Goal: Information Seeking & Learning: Learn about a topic

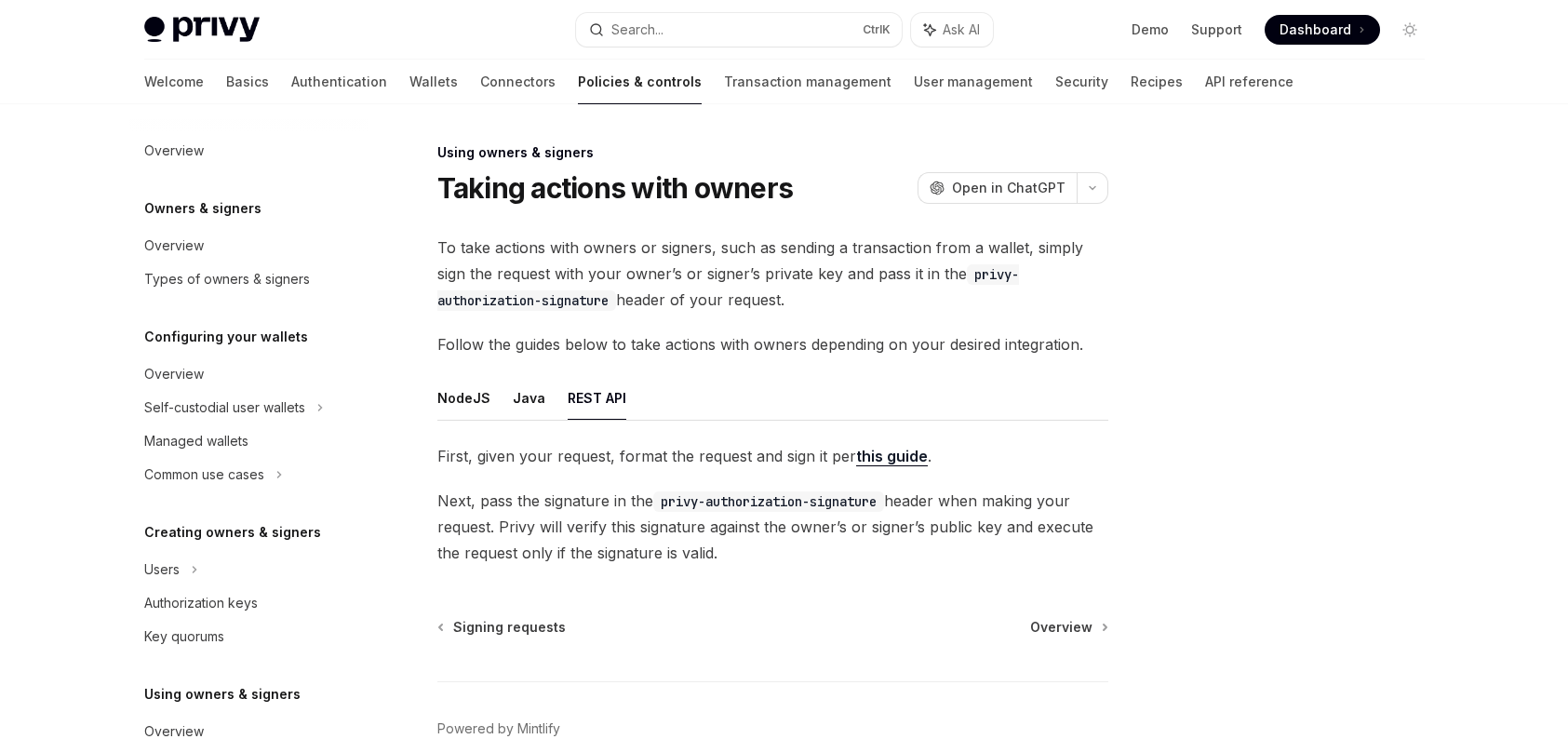
click at [234, 24] on img at bounding box center [201, 30] width 115 height 26
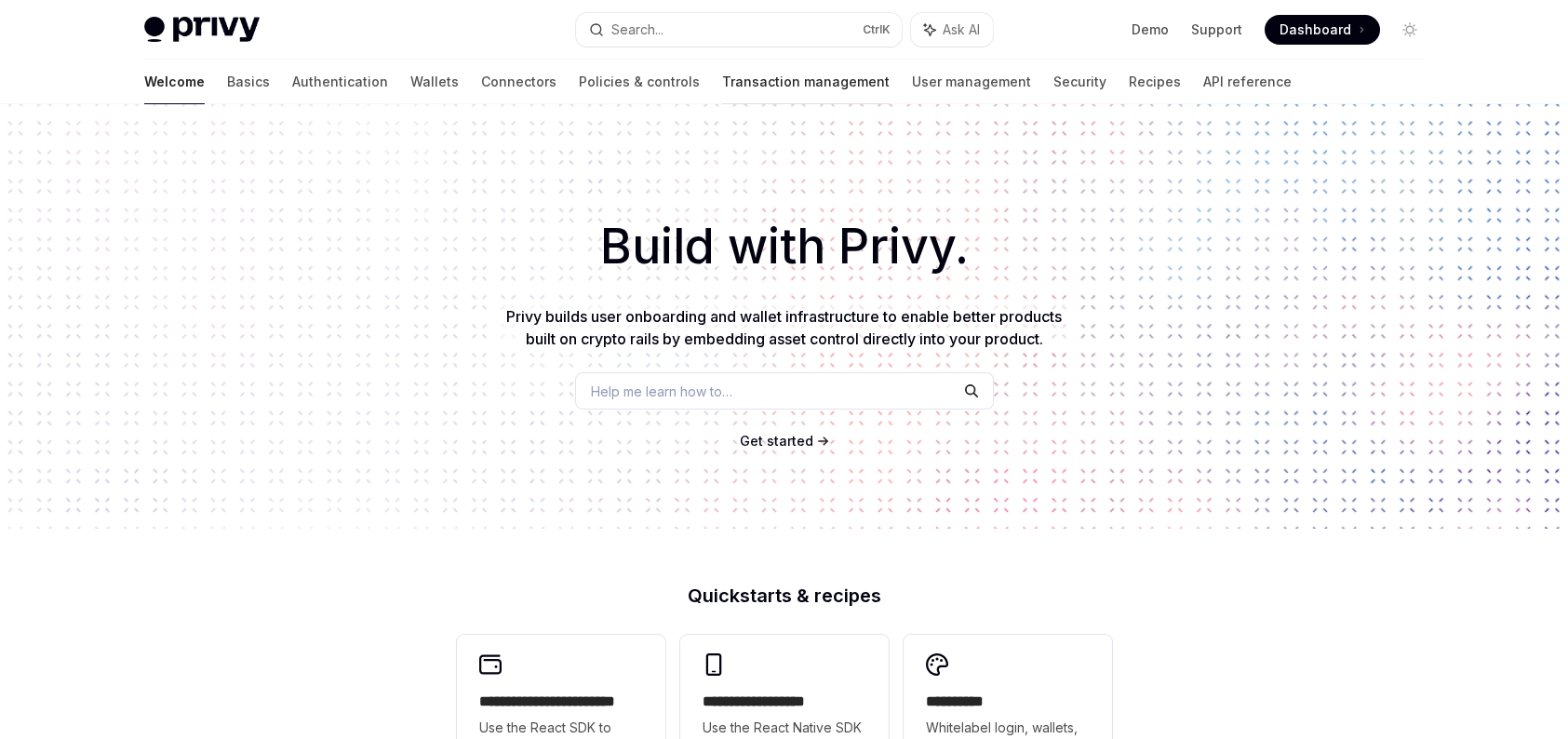
click at [722, 81] on link "Transaction management" at bounding box center [806, 82] width 168 height 45
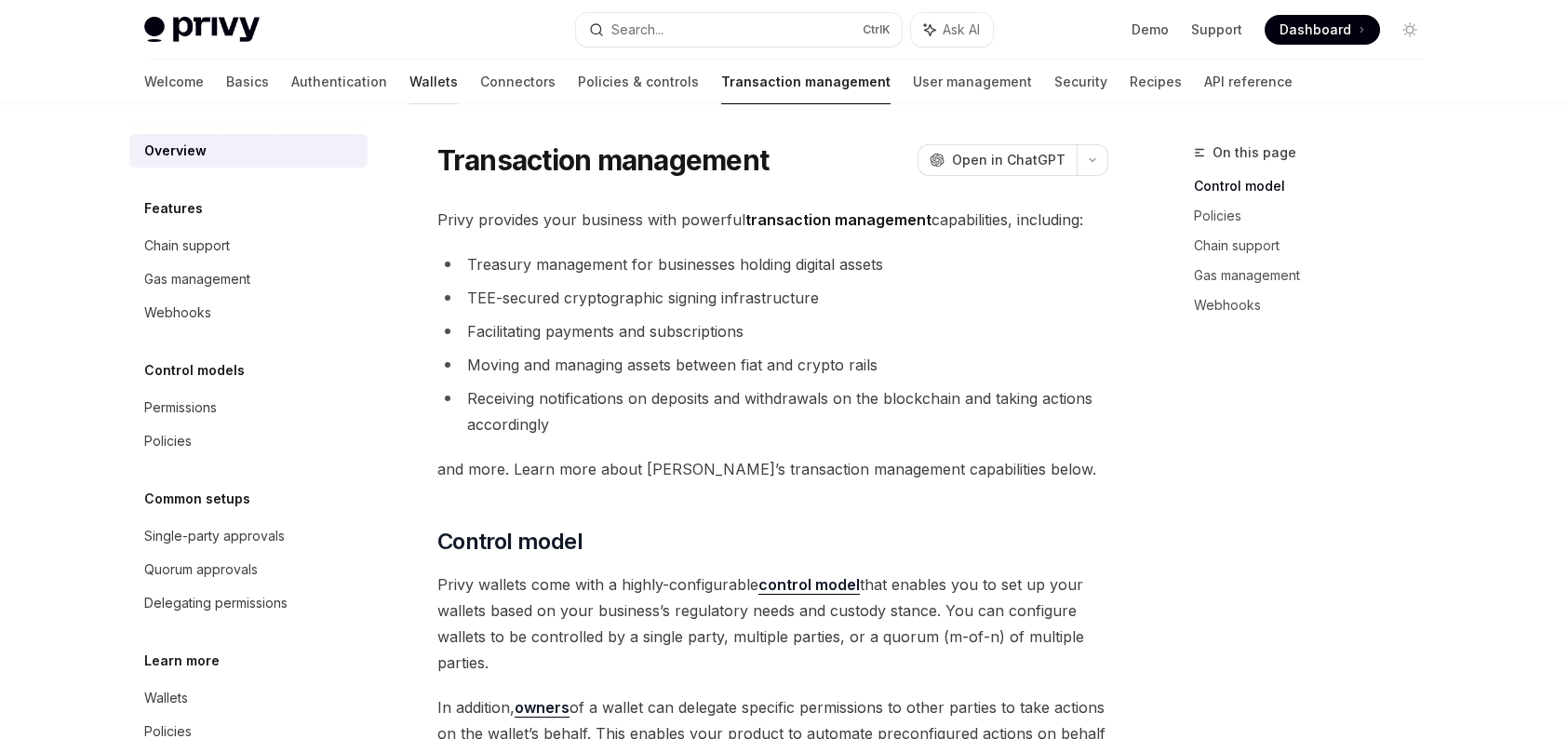
click at [409, 81] on link "Wallets" at bounding box center [434, 82] width 49 height 45
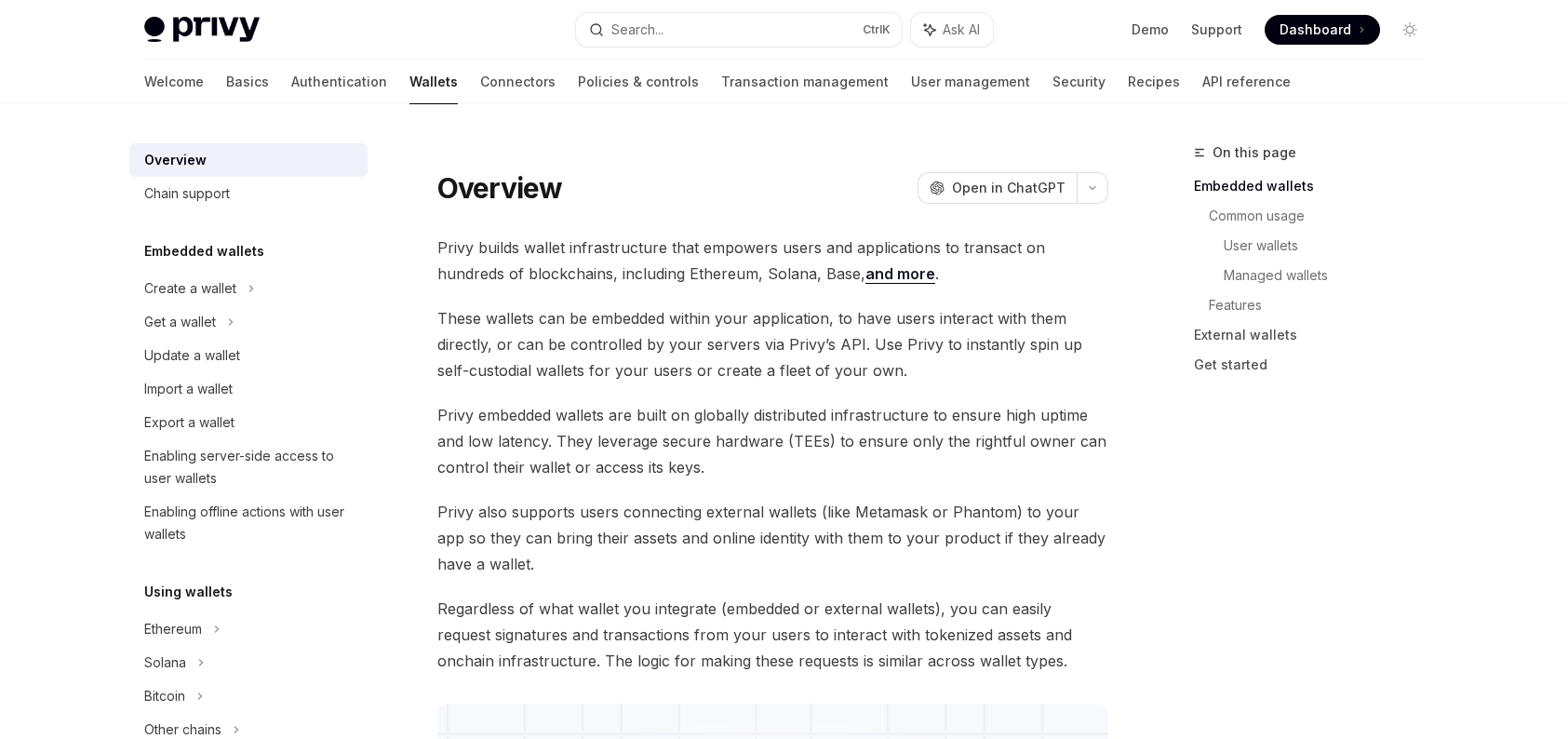
click at [211, 253] on h5 "Embedded wallets" at bounding box center [204, 251] width 120 height 22
click at [503, 420] on span "Privy embedded wallets are built on globally distributed infrastructure to ensu…" at bounding box center [773, 440] width 671 height 78
copy span "embedded"
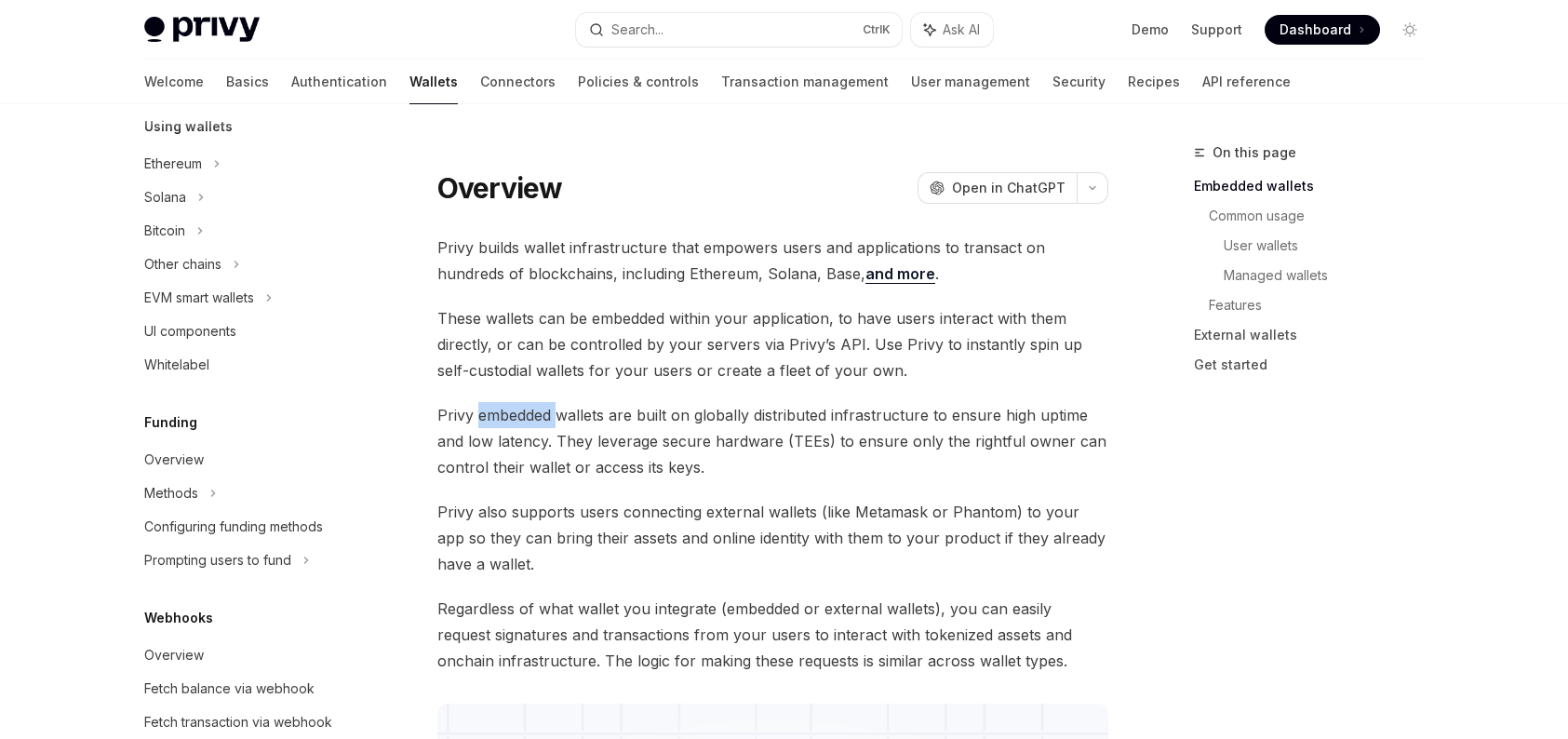
scroll to position [652, 0]
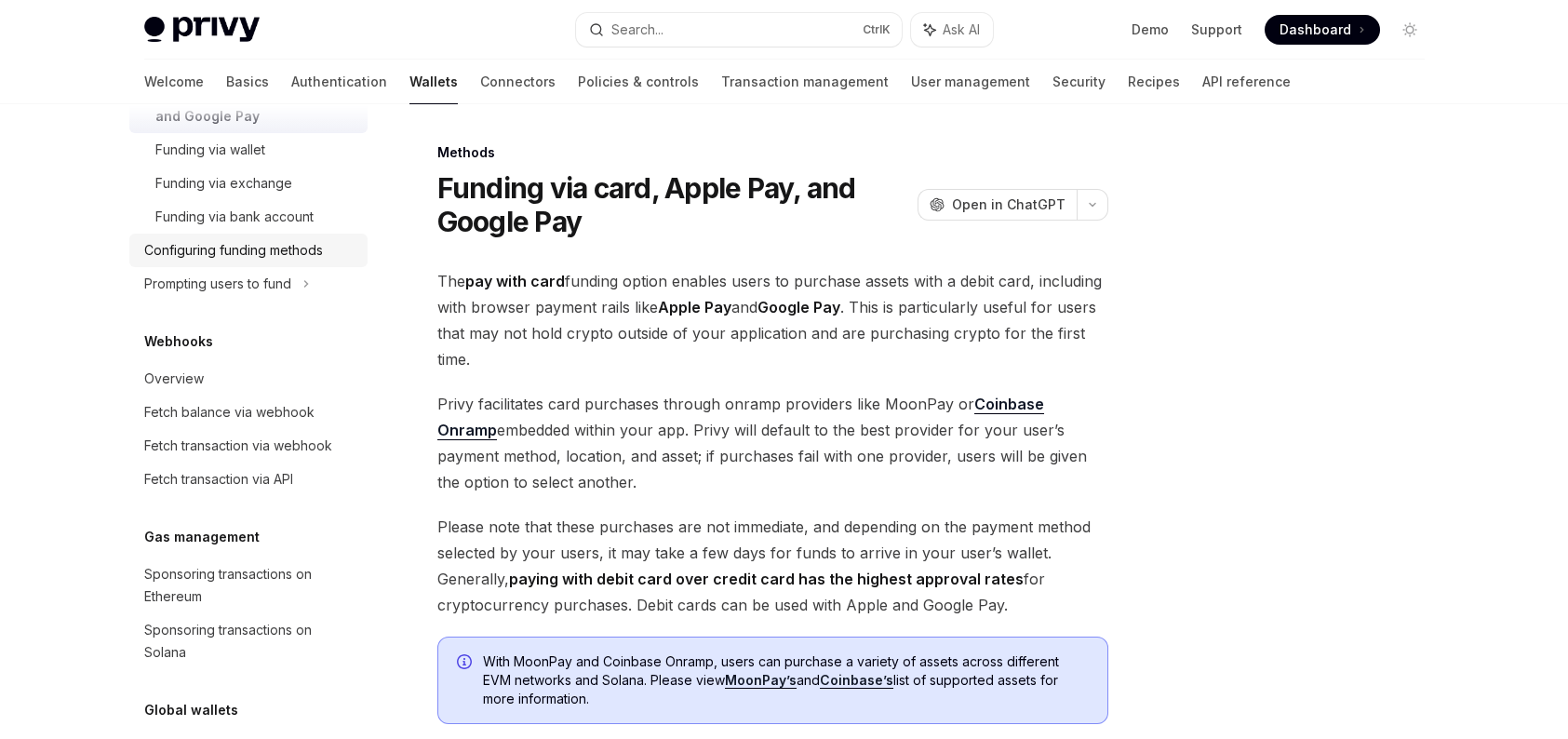
scroll to position [931, 0]
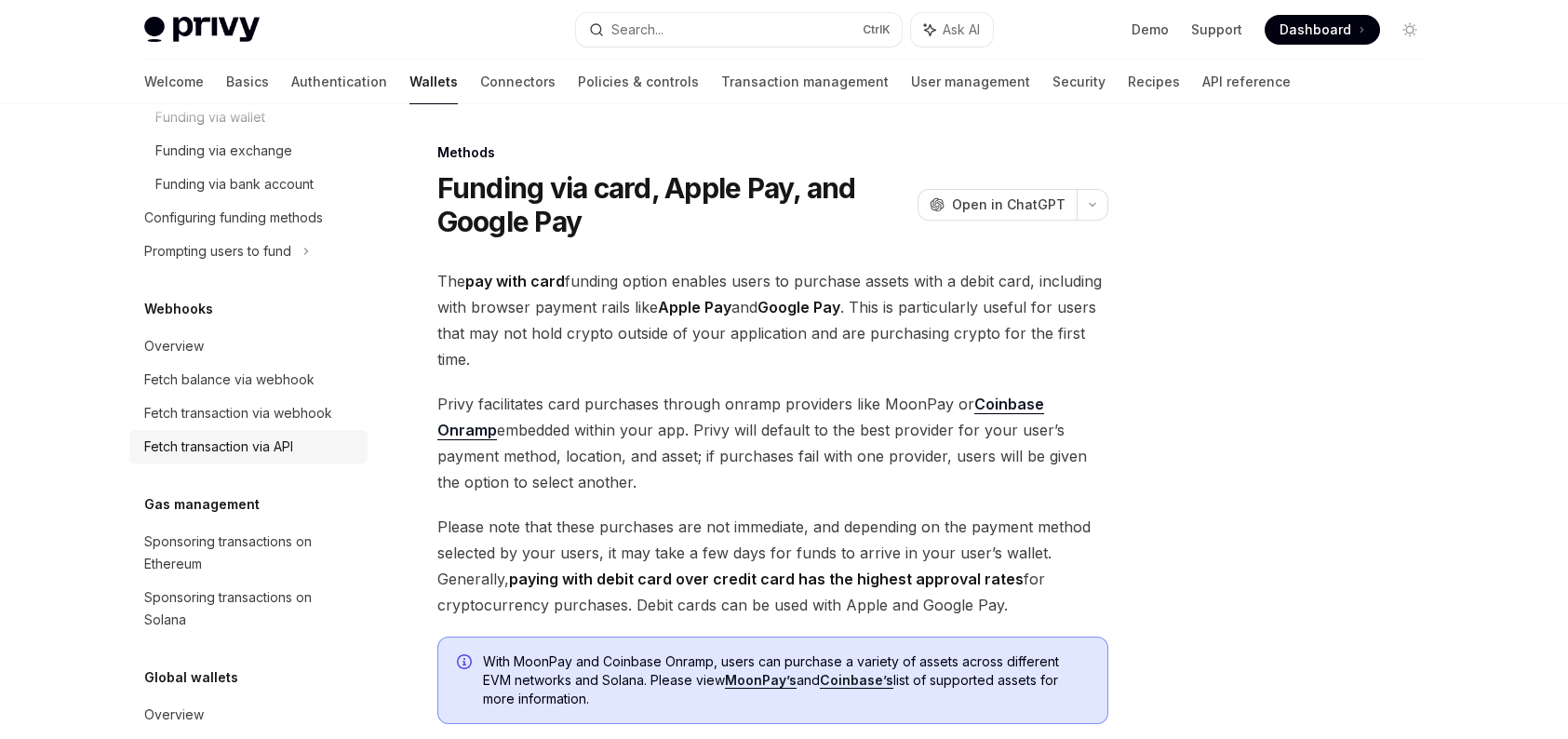
click at [244, 450] on div "Fetch transaction via API" at bounding box center [218, 447] width 149 height 22
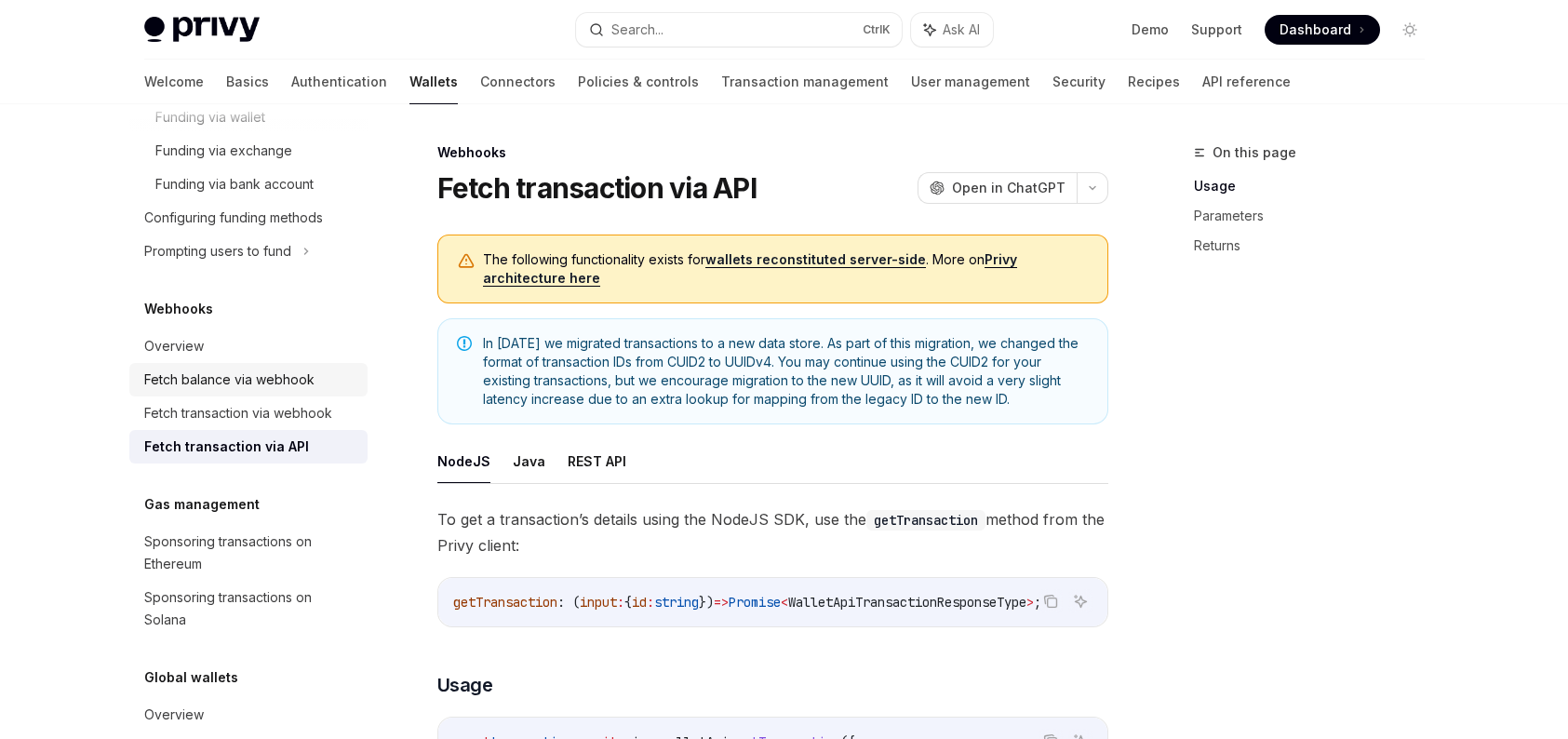
click at [249, 379] on div "Fetch balance via webhook" at bounding box center [229, 380] width 170 height 22
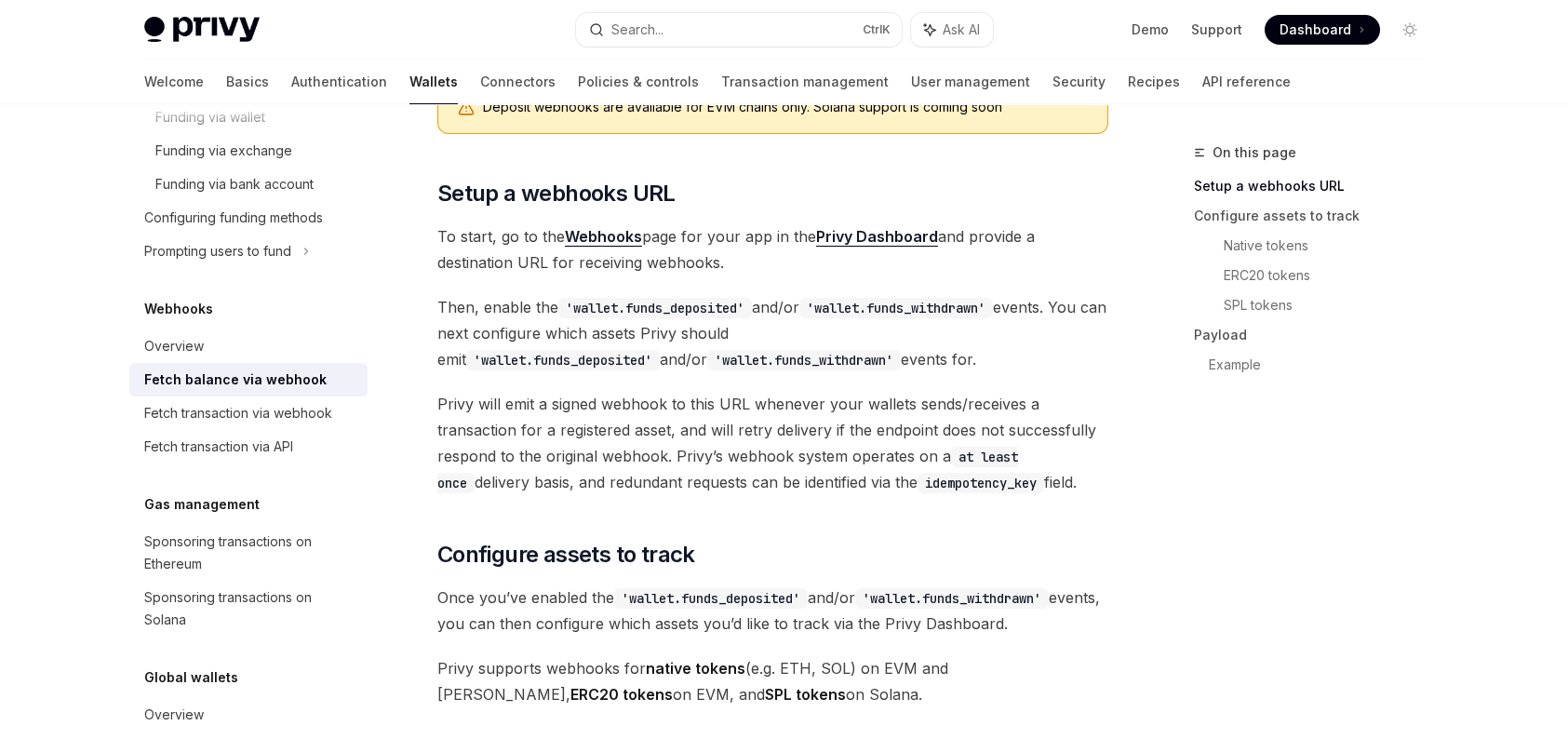
scroll to position [837, 0]
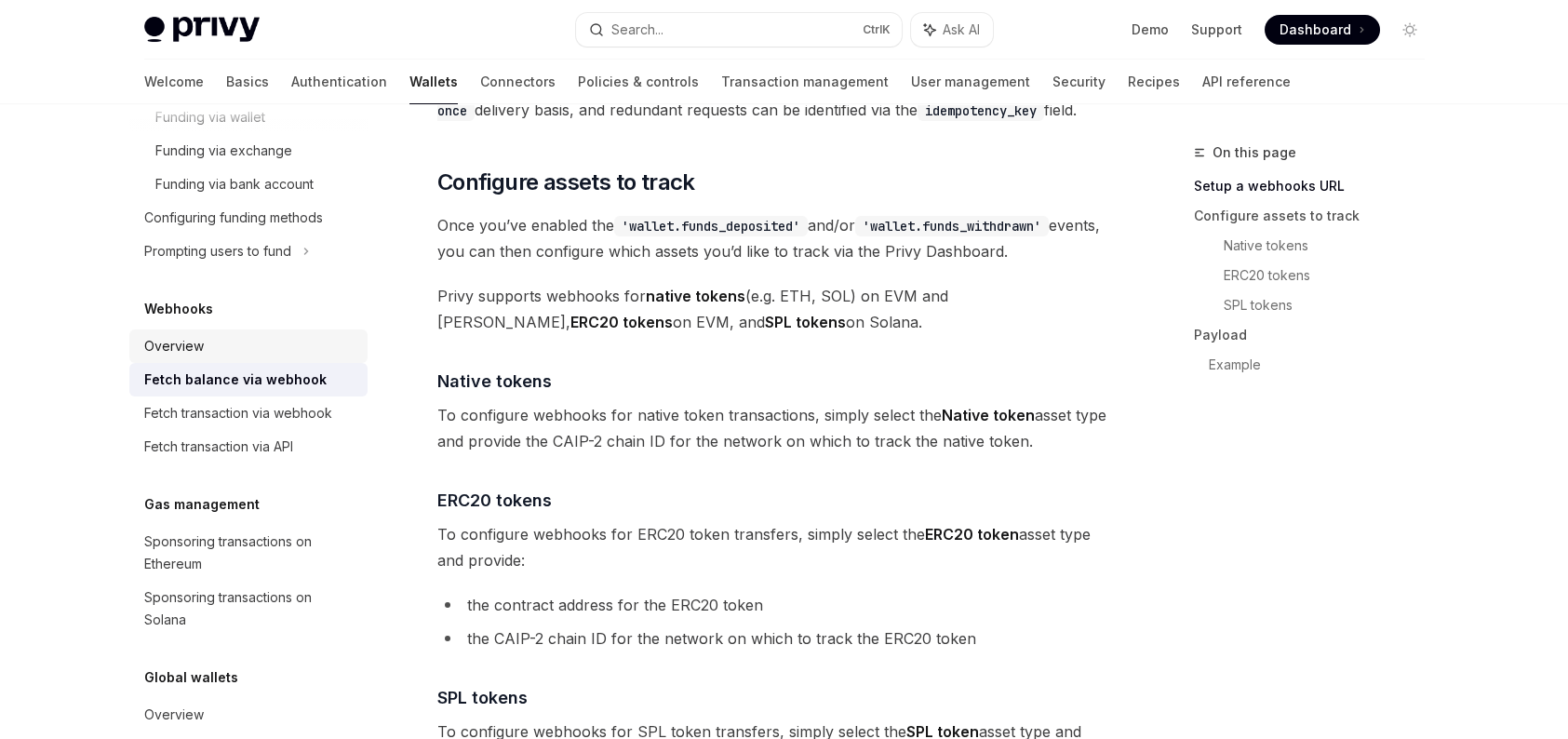
click at [244, 346] on div "Overview" at bounding box center [250, 347] width 213 height 22
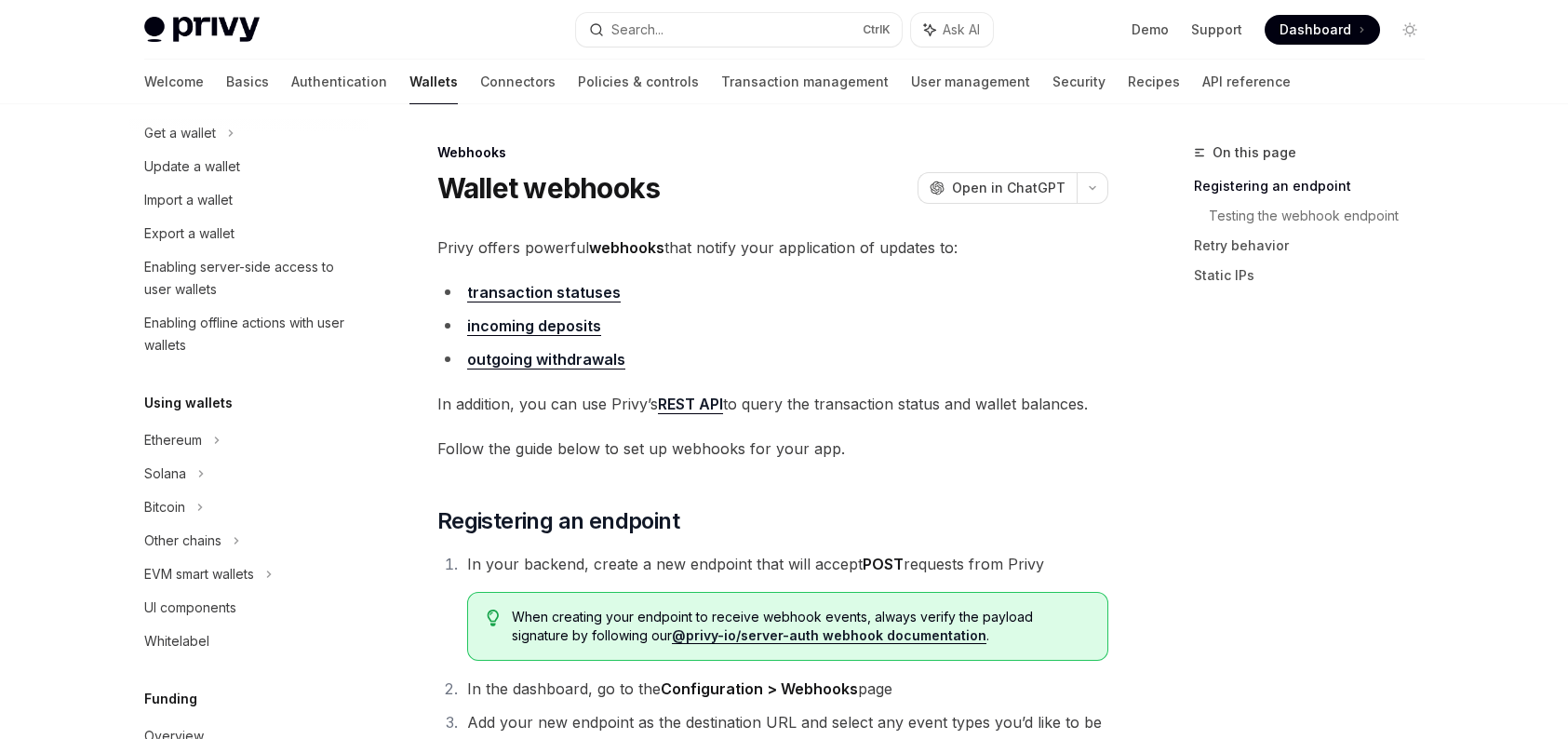
scroll to position [96, 0]
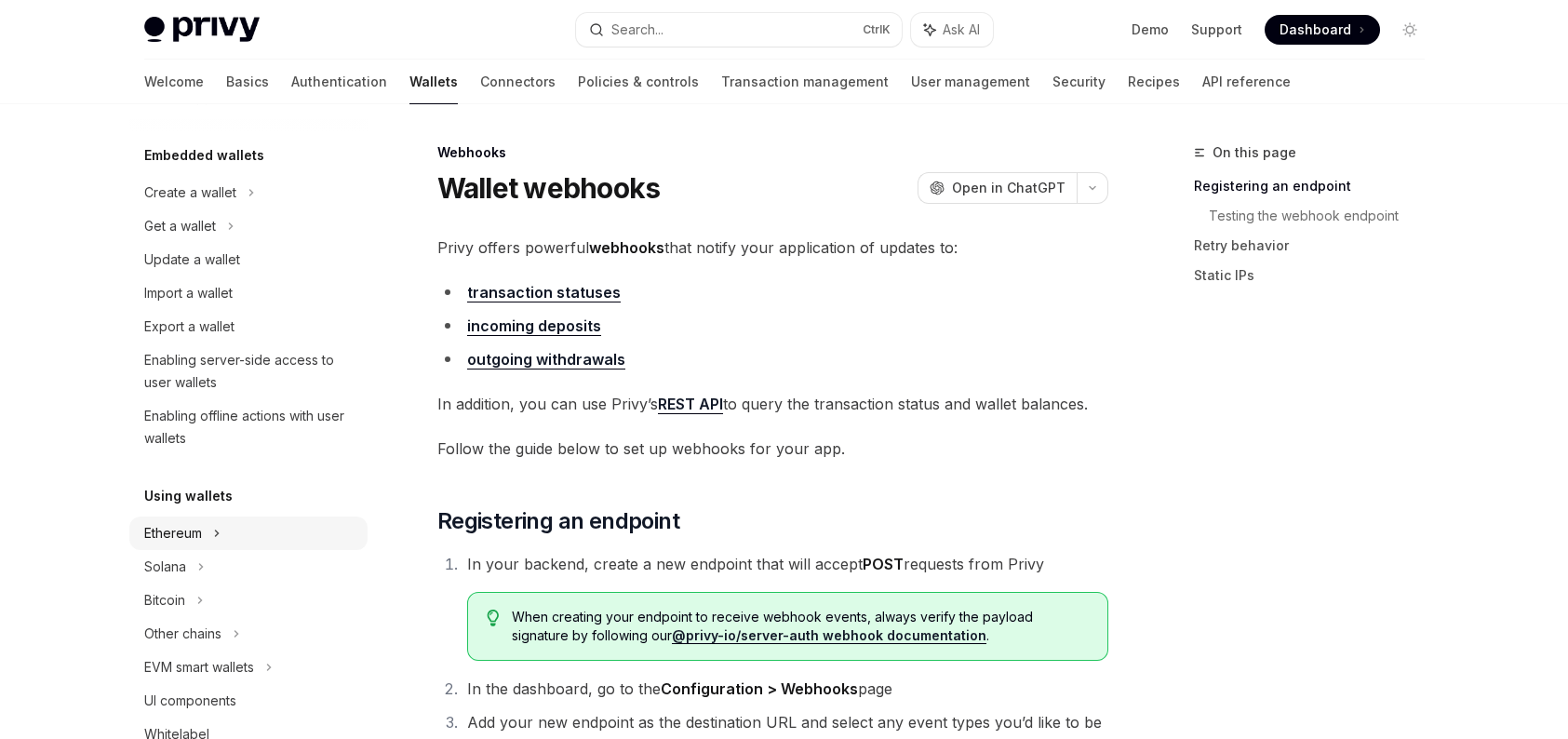
click at [226, 210] on div "Ethereum" at bounding box center [248, 193] width 238 height 34
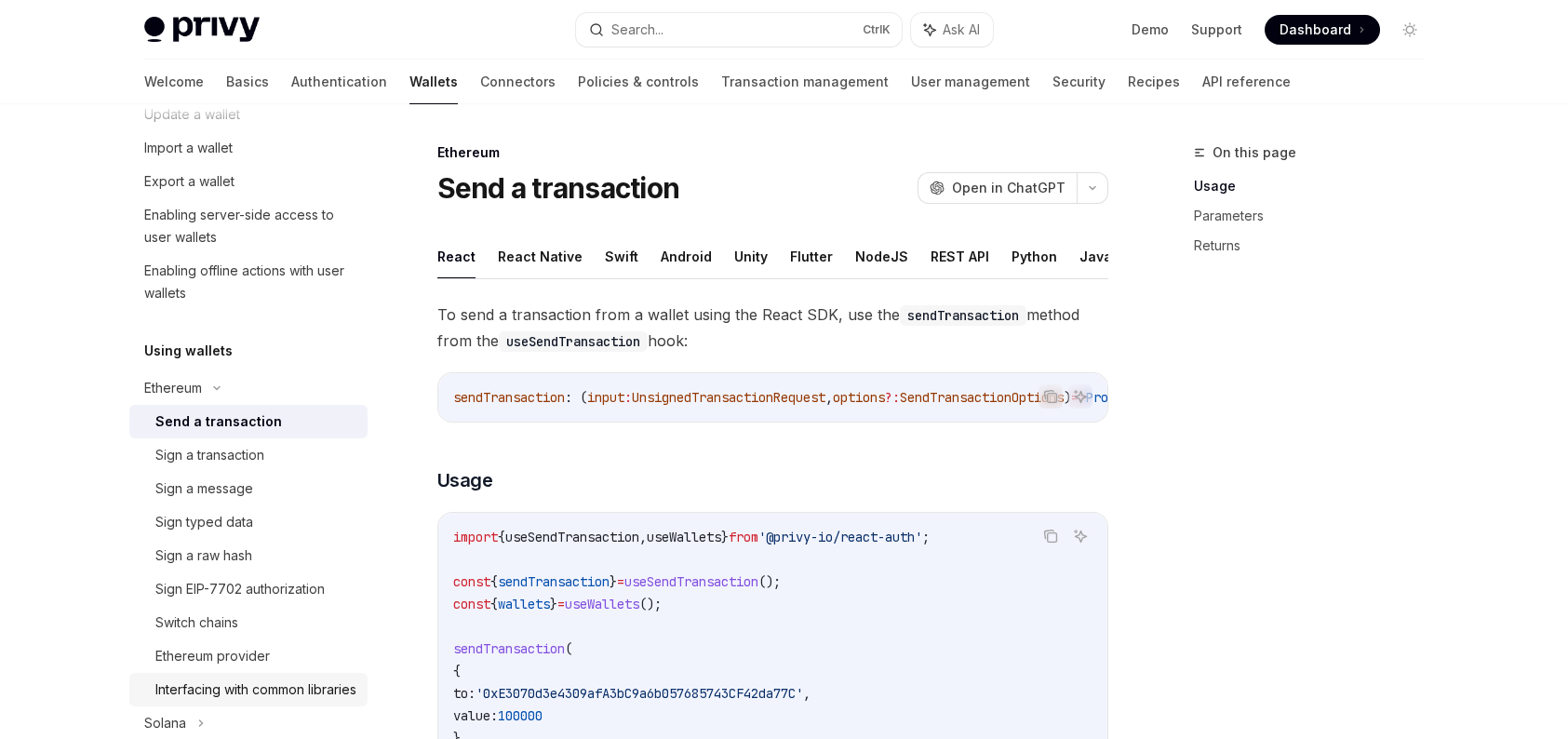
scroll to position [240, 0]
click at [199, 60] on div "Ethereum" at bounding box center [190, 49] width 92 height 22
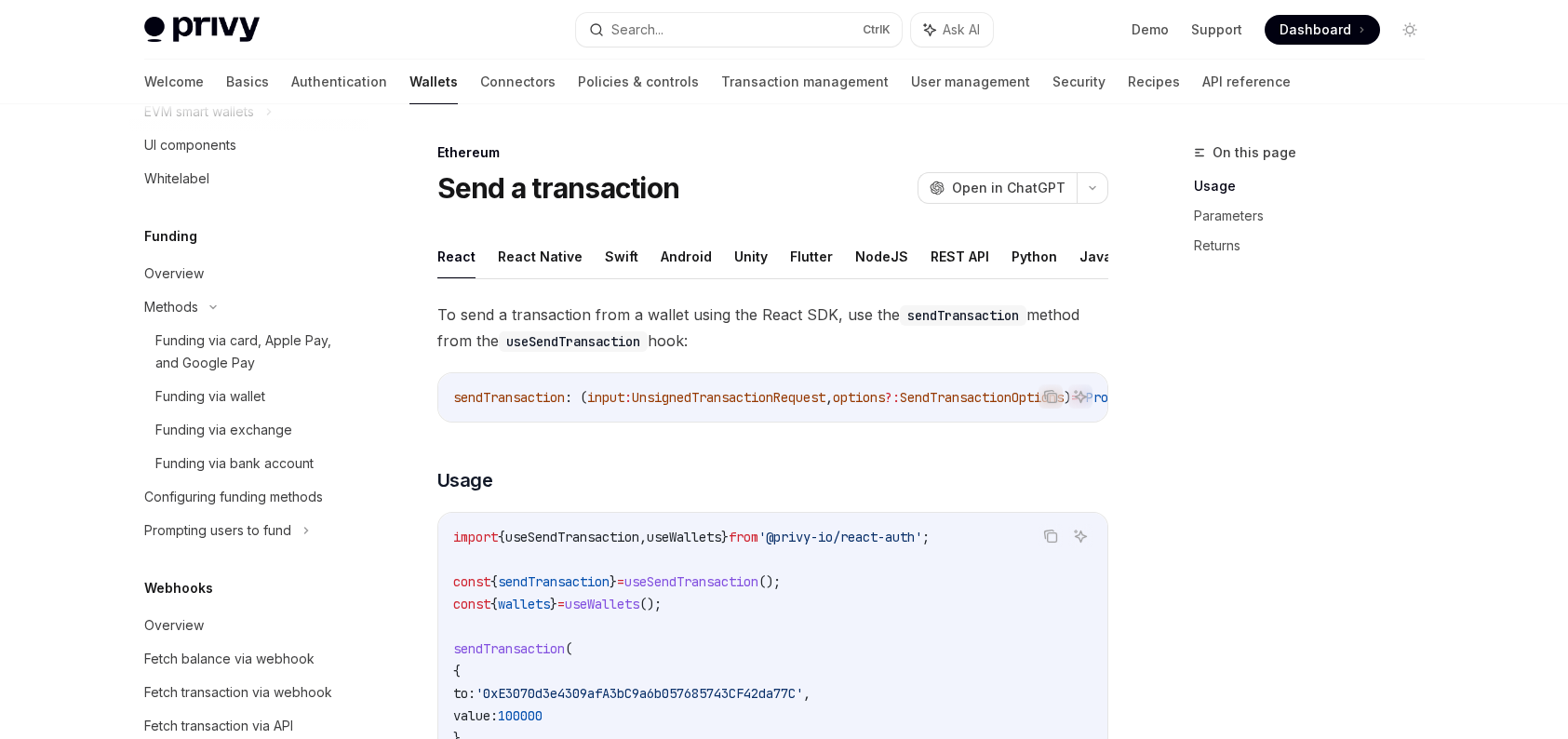
scroll to position [745, 0]
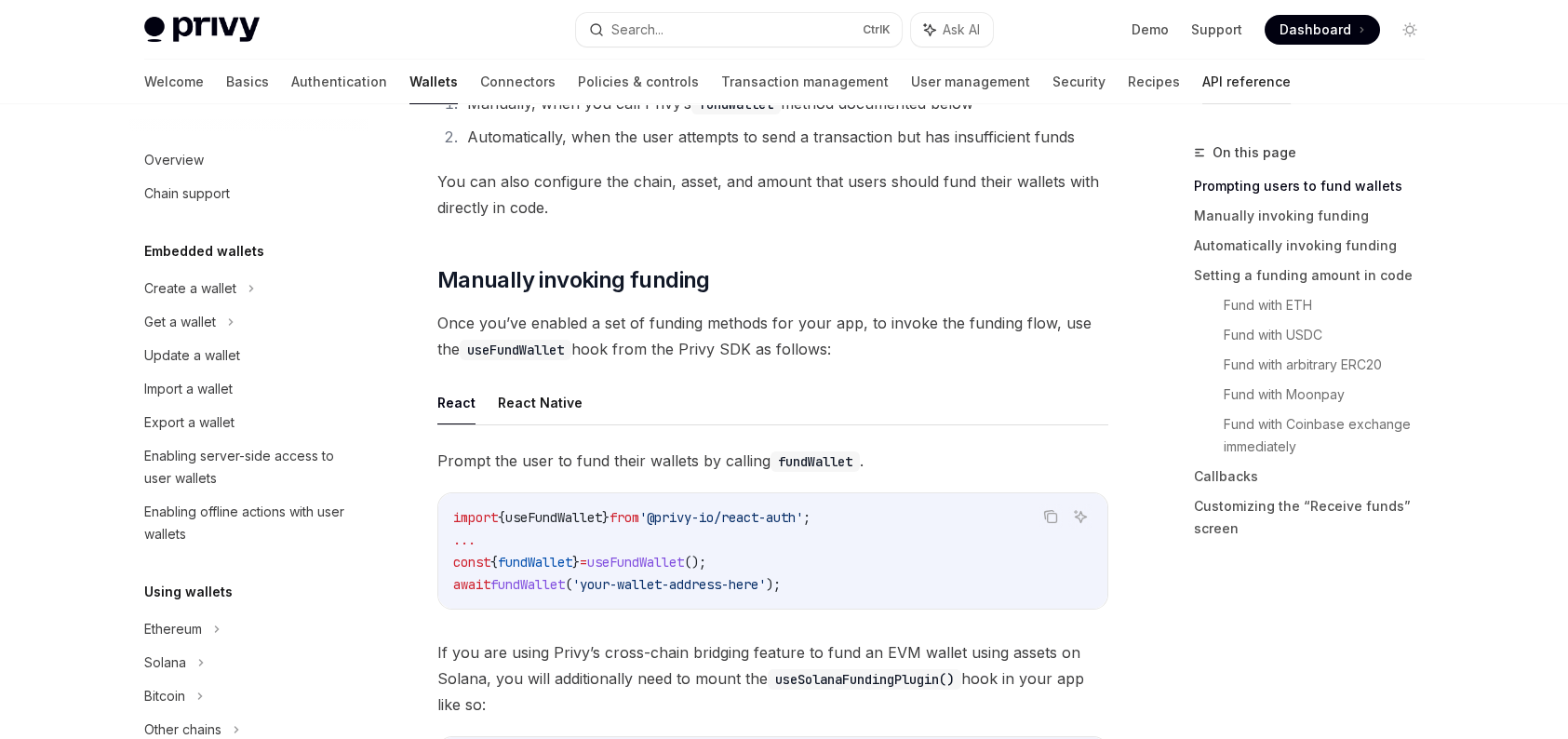
click at [1203, 76] on link "API reference" at bounding box center [1247, 82] width 88 height 45
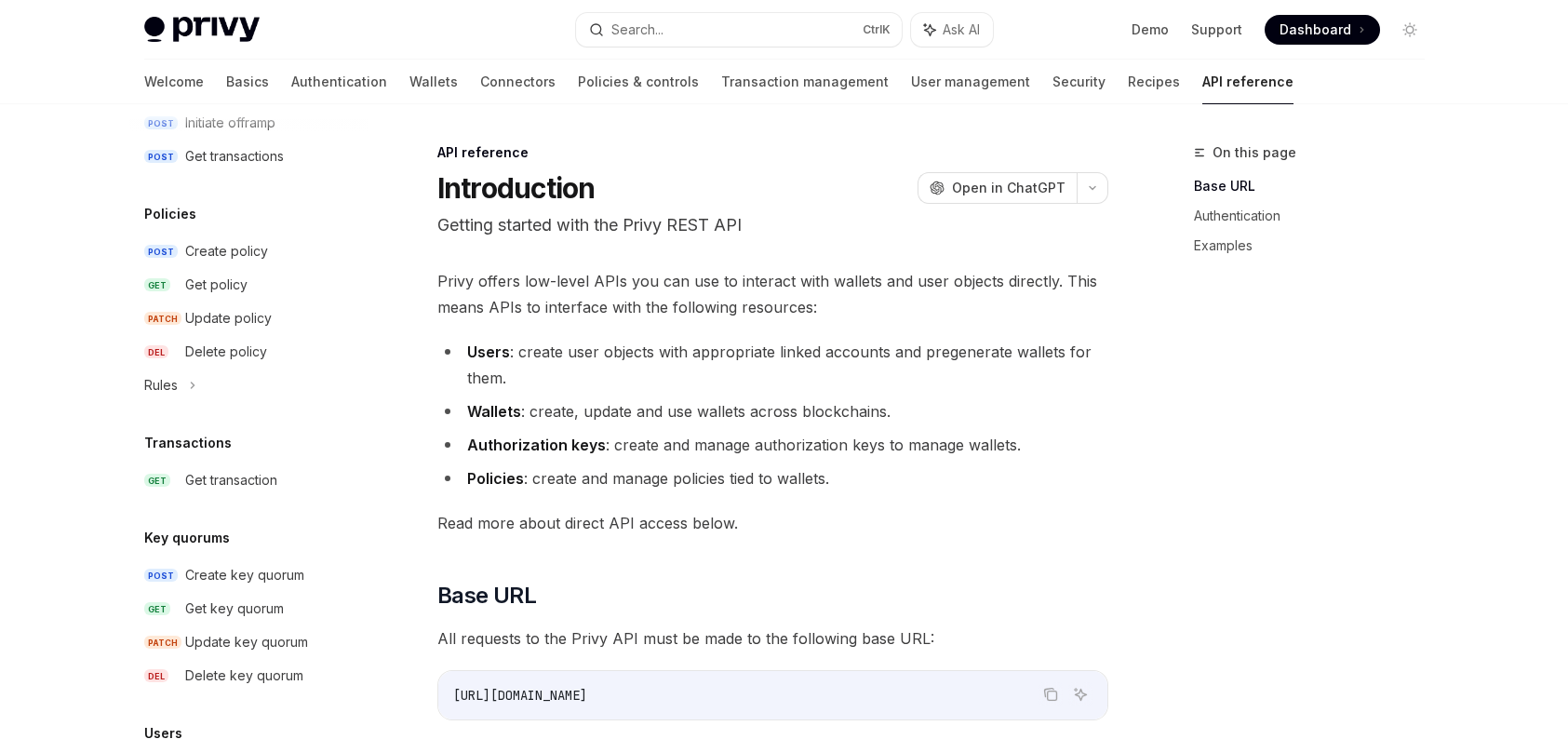
scroll to position [1024, 0]
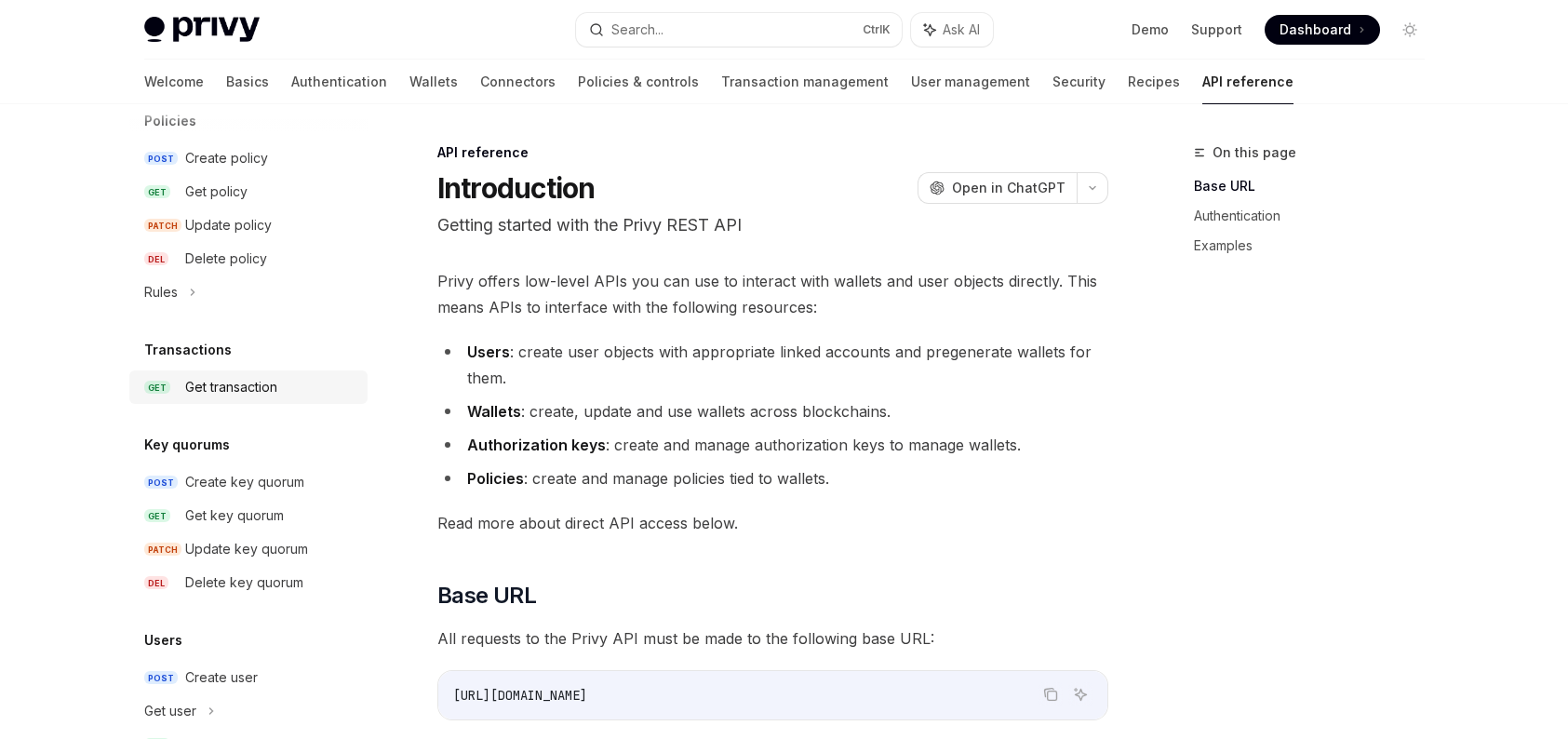
click at [241, 370] on link "GET Get transaction" at bounding box center [248, 387] width 238 height 34
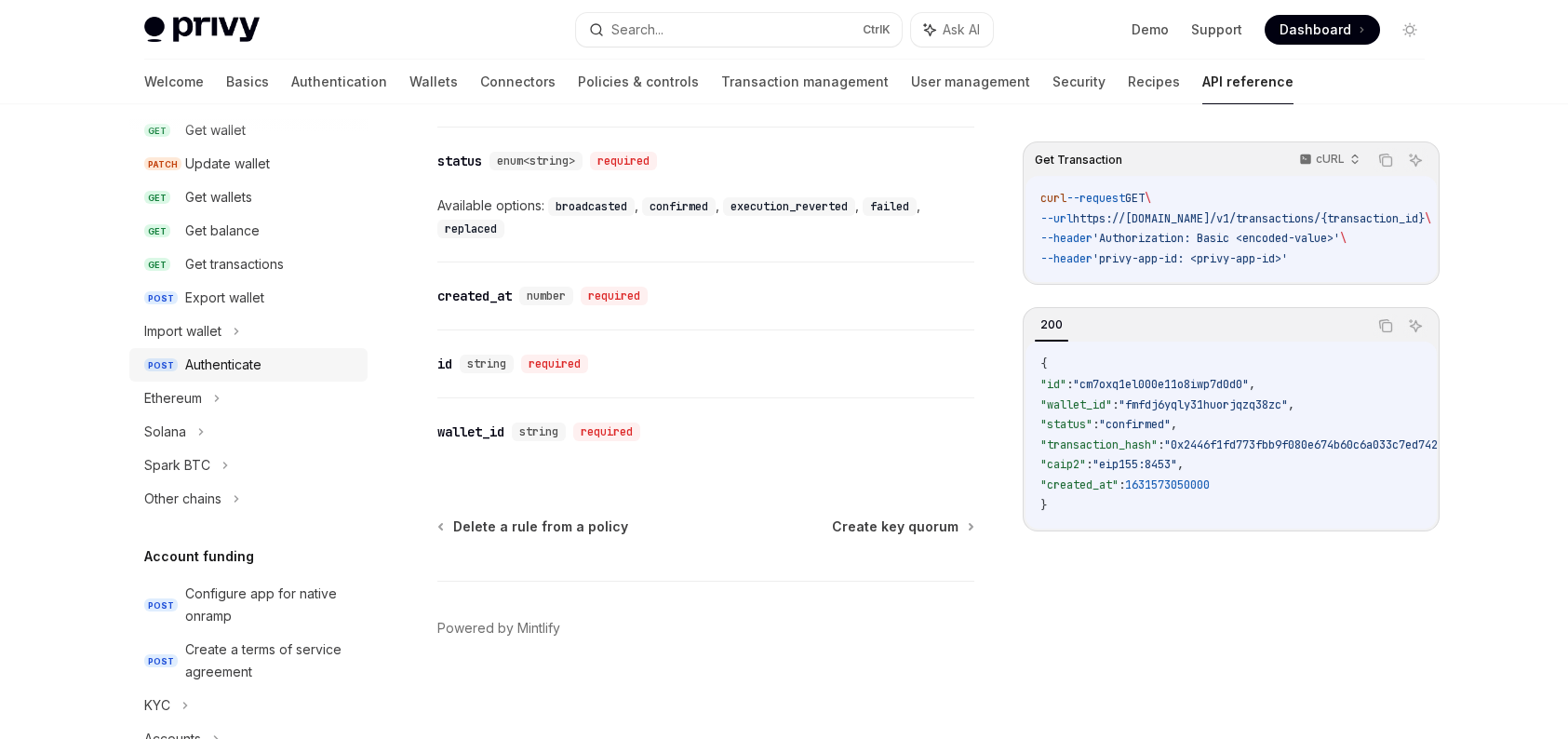
scroll to position [279, 0]
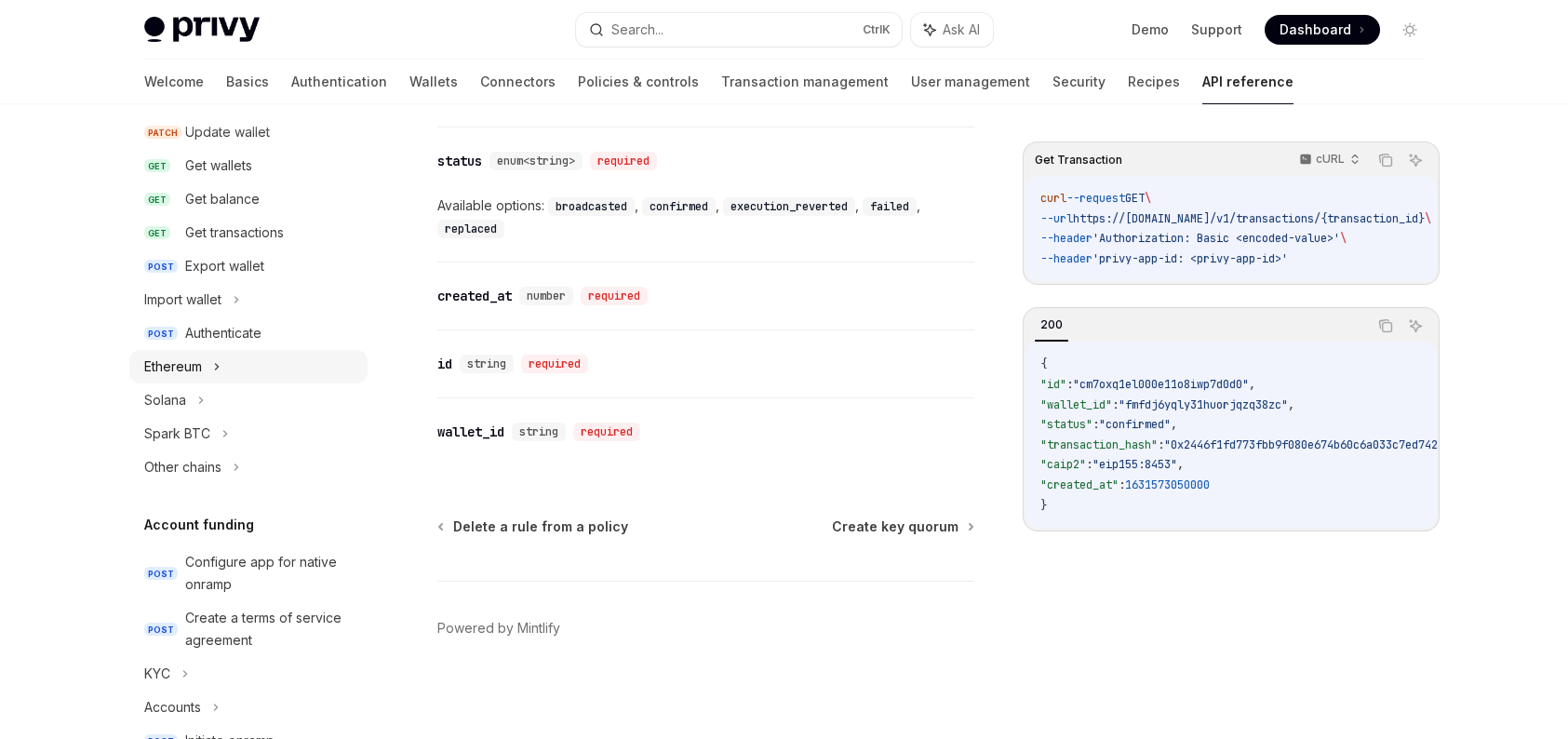
click at [267, 370] on div "Ethereum" at bounding box center [248, 367] width 238 height 34
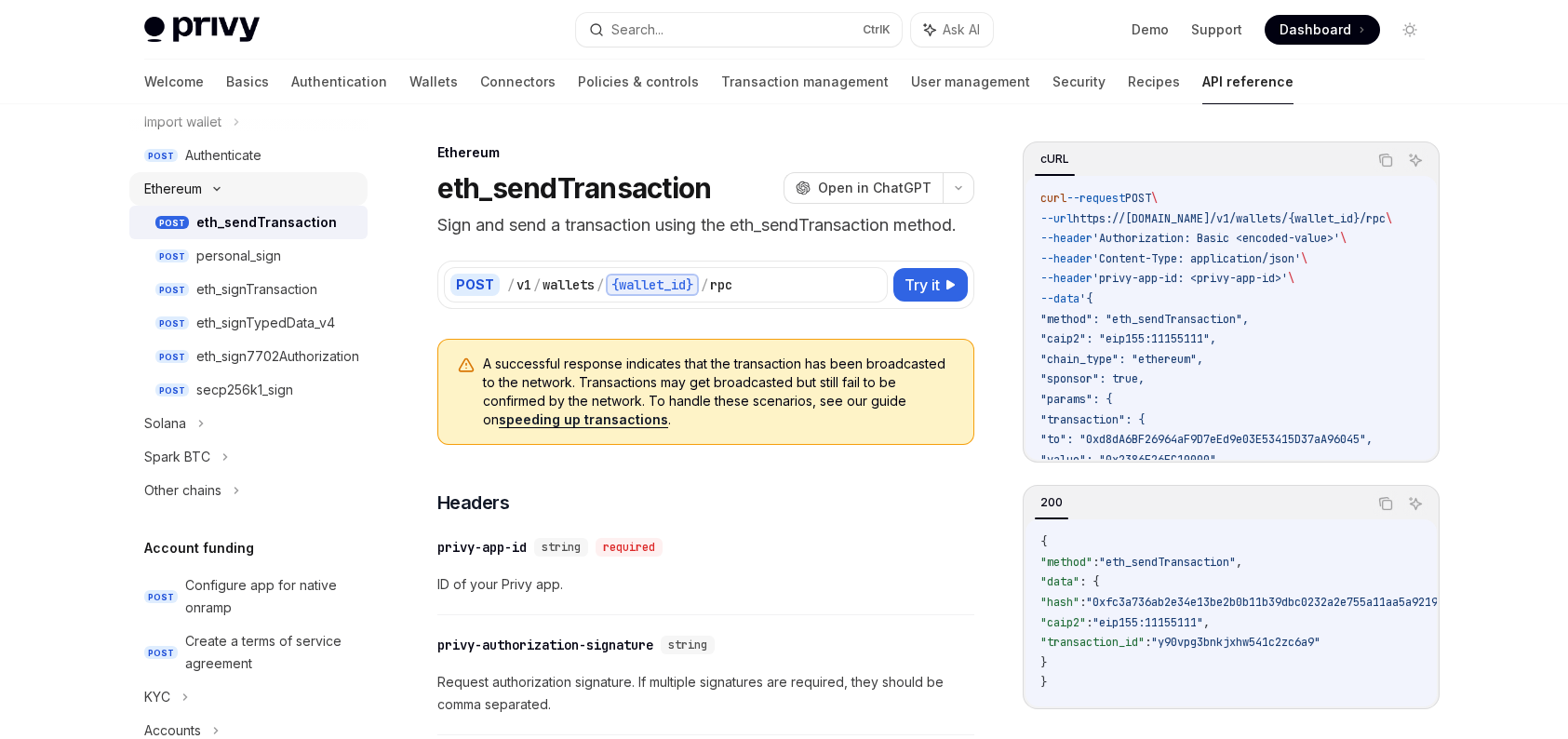
scroll to position [466, 0]
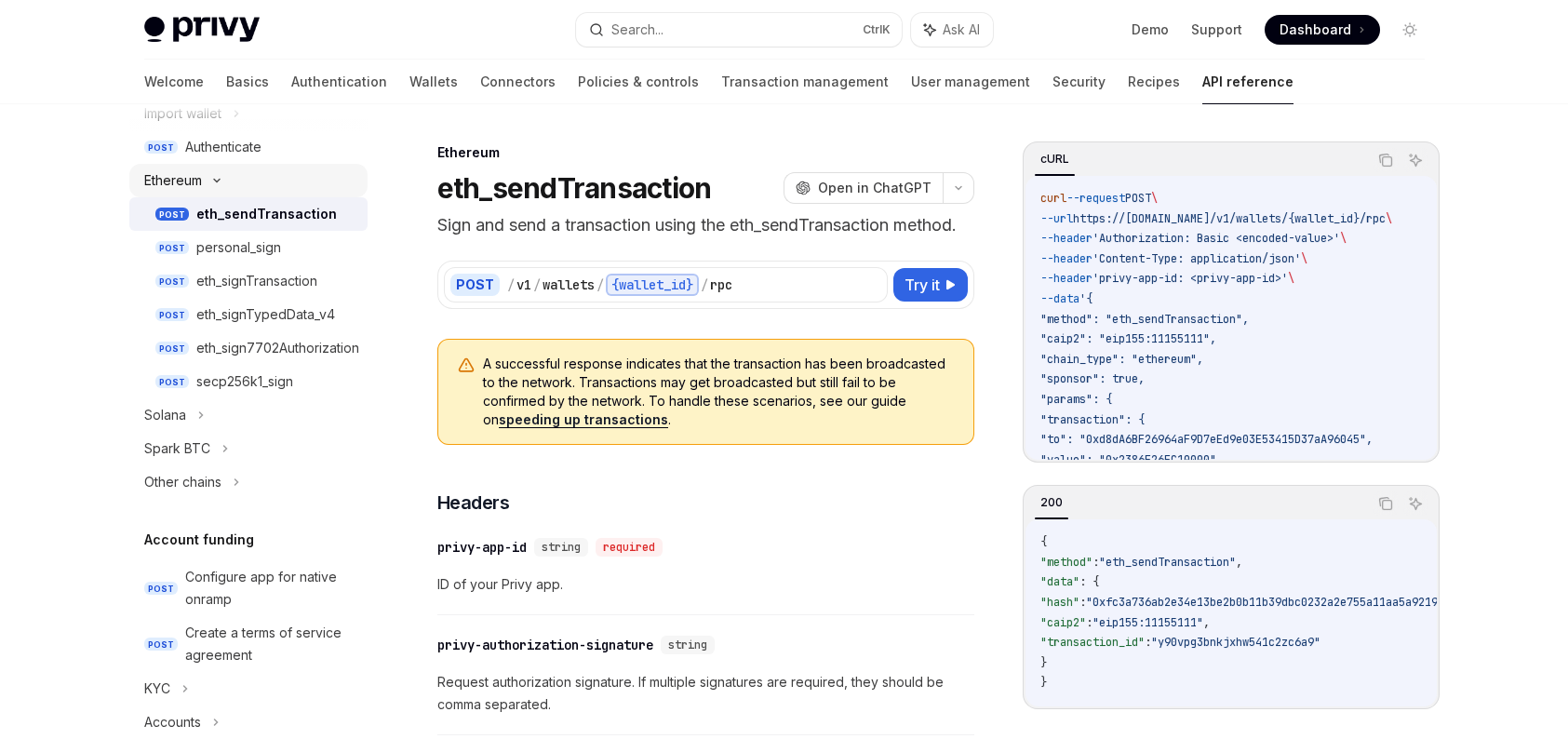
click at [225, 181] on icon at bounding box center [217, 181] width 22 height 7
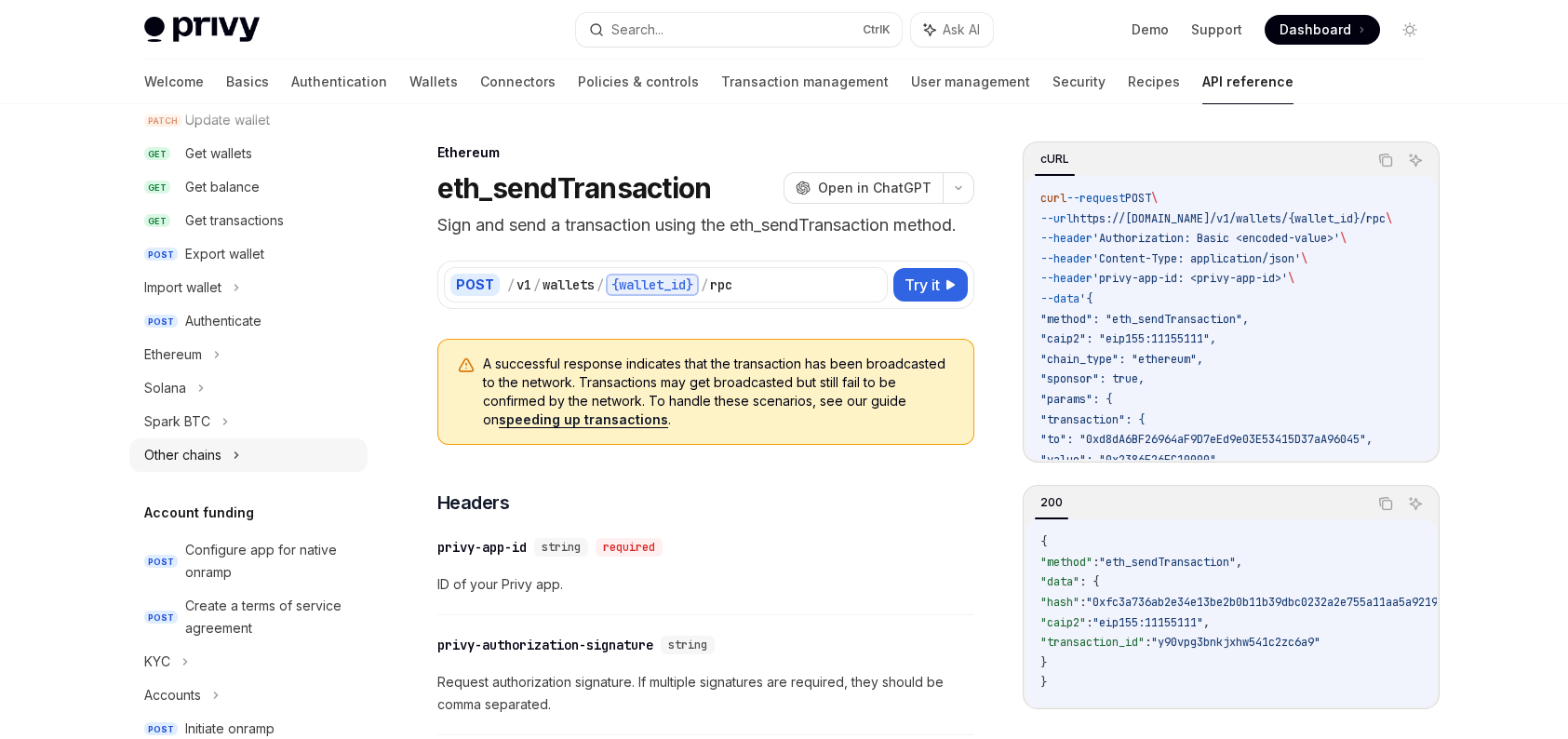
scroll to position [279, 0]
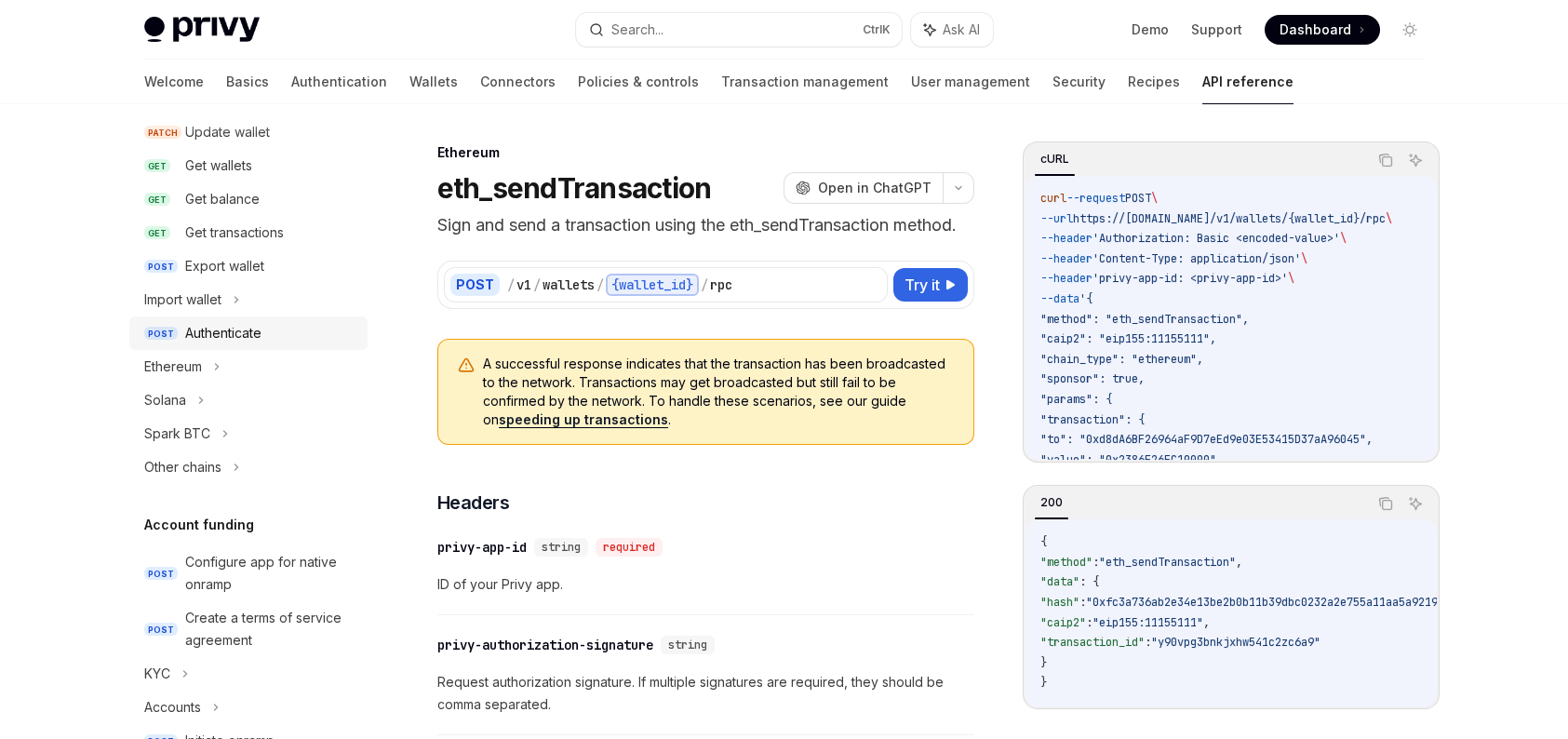
click at [237, 331] on div "Authenticate" at bounding box center [223, 333] width 76 height 22
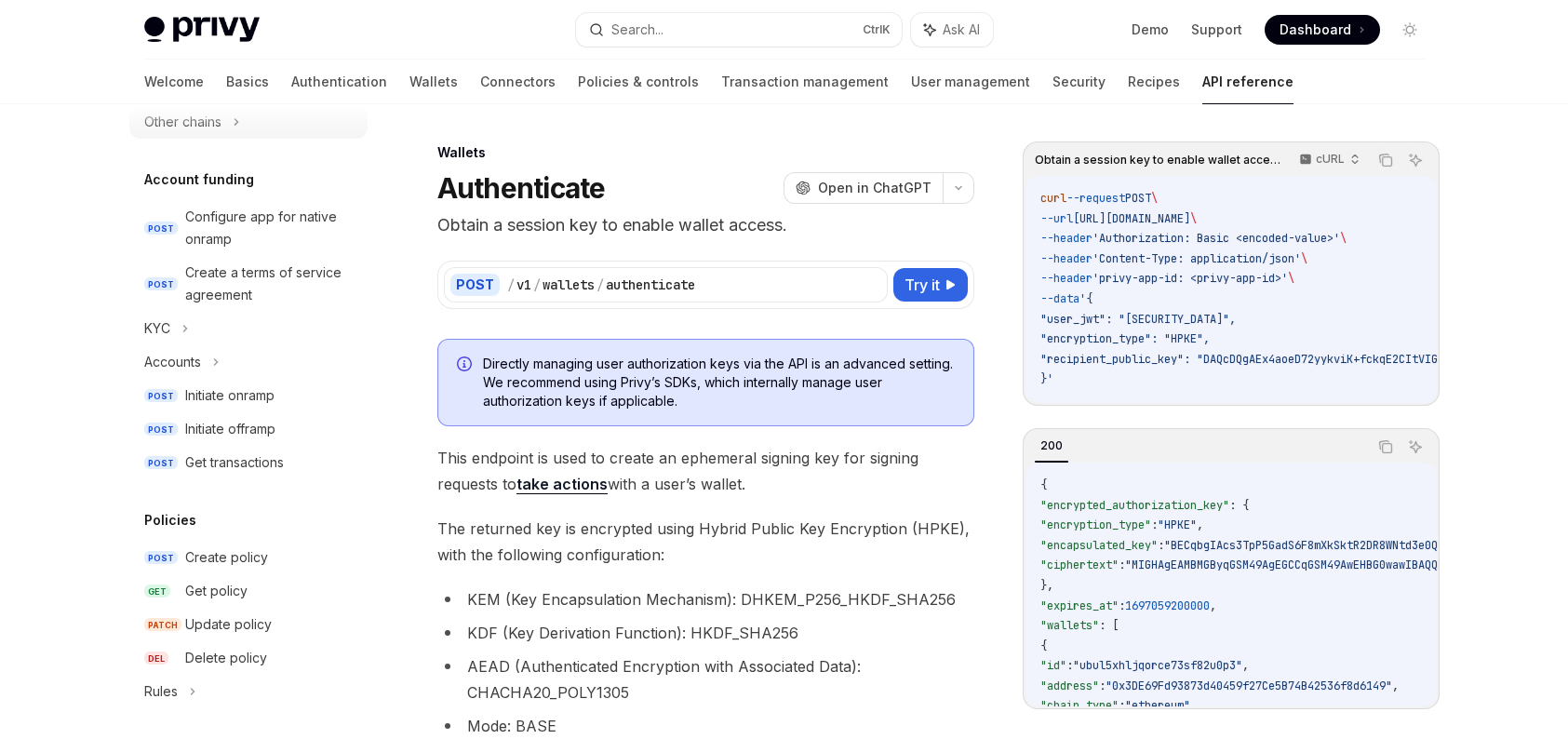
scroll to position [652, 0]
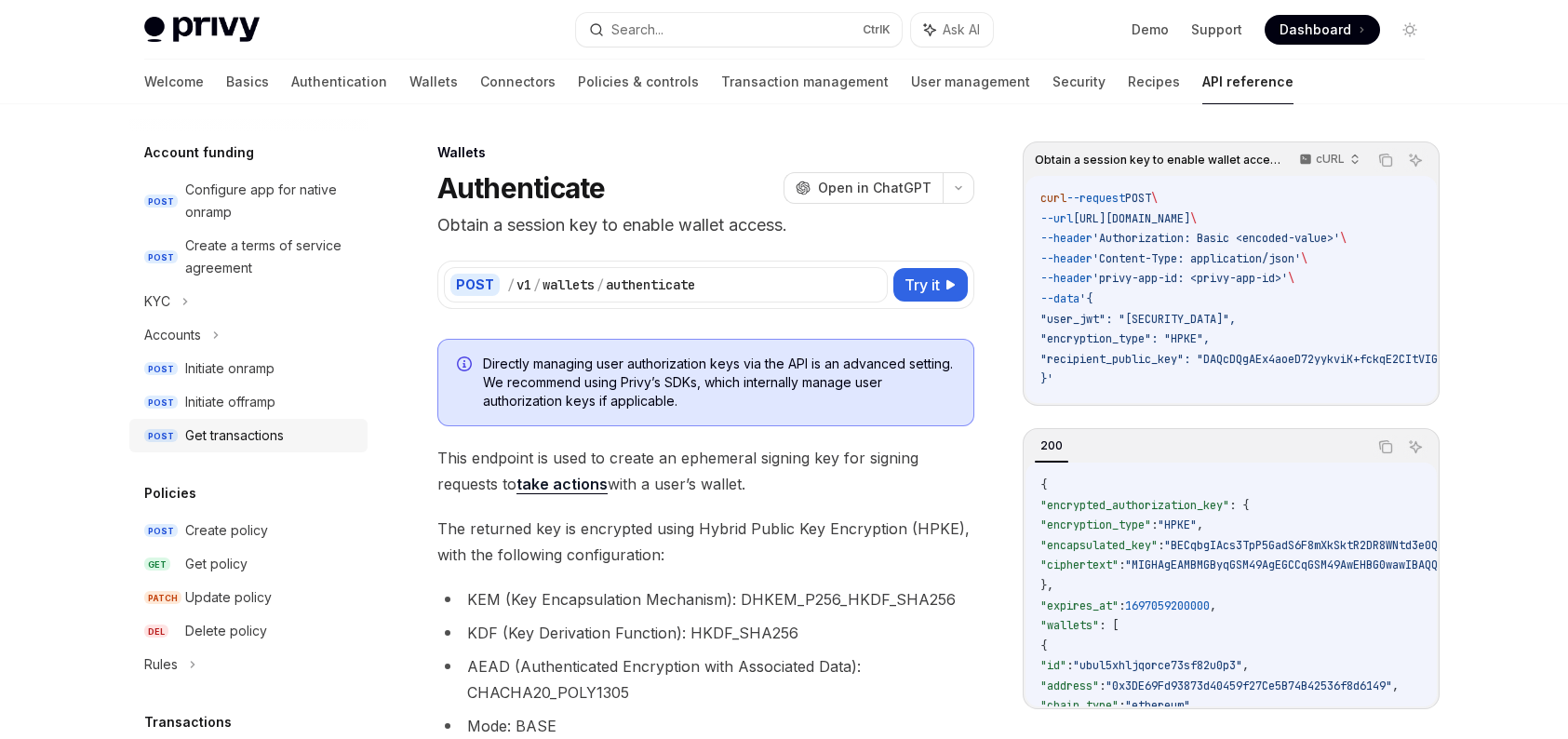
click at [273, 419] on link "POST Get transactions" at bounding box center [248, 436] width 238 height 34
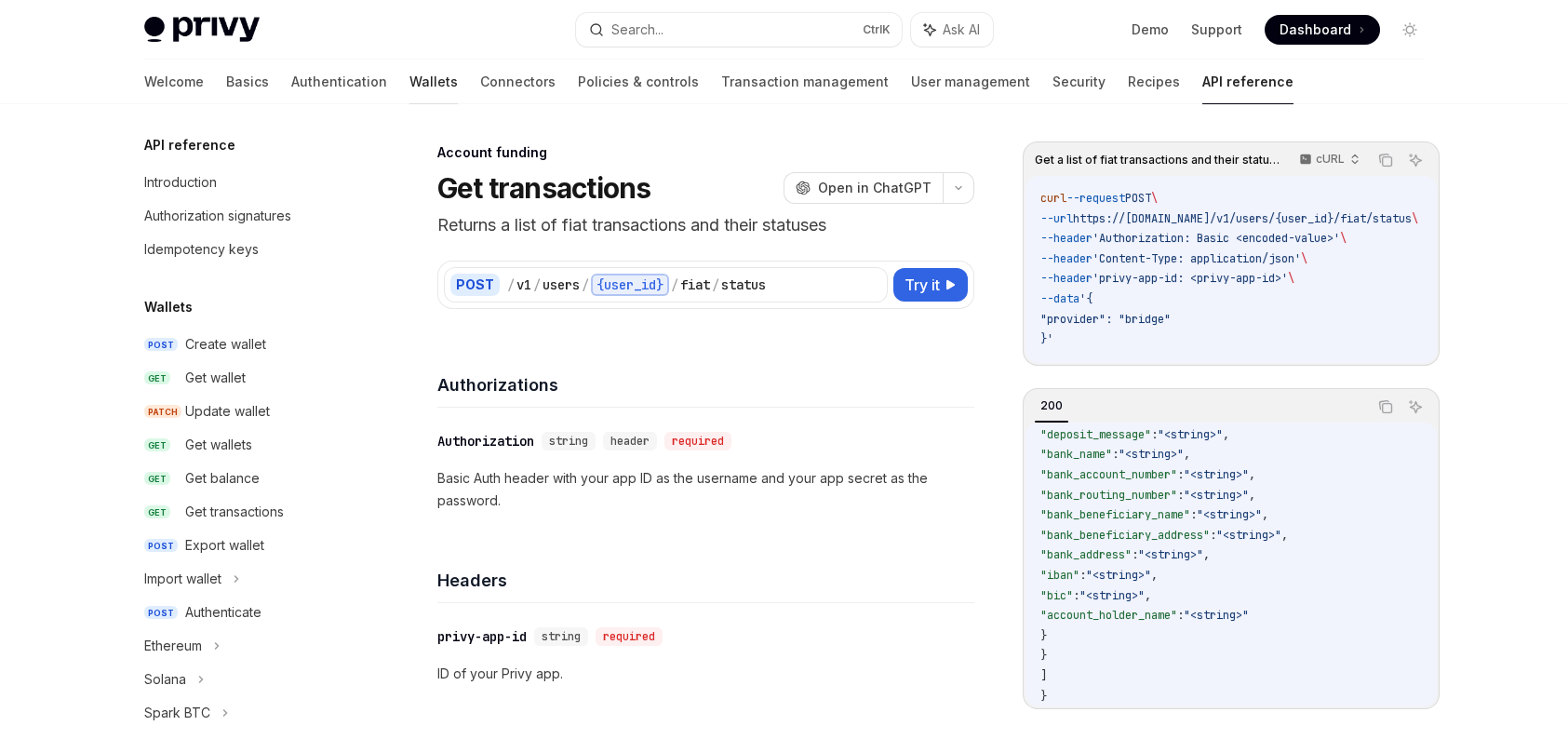
click at [409, 84] on link "Wallets" at bounding box center [434, 82] width 49 height 45
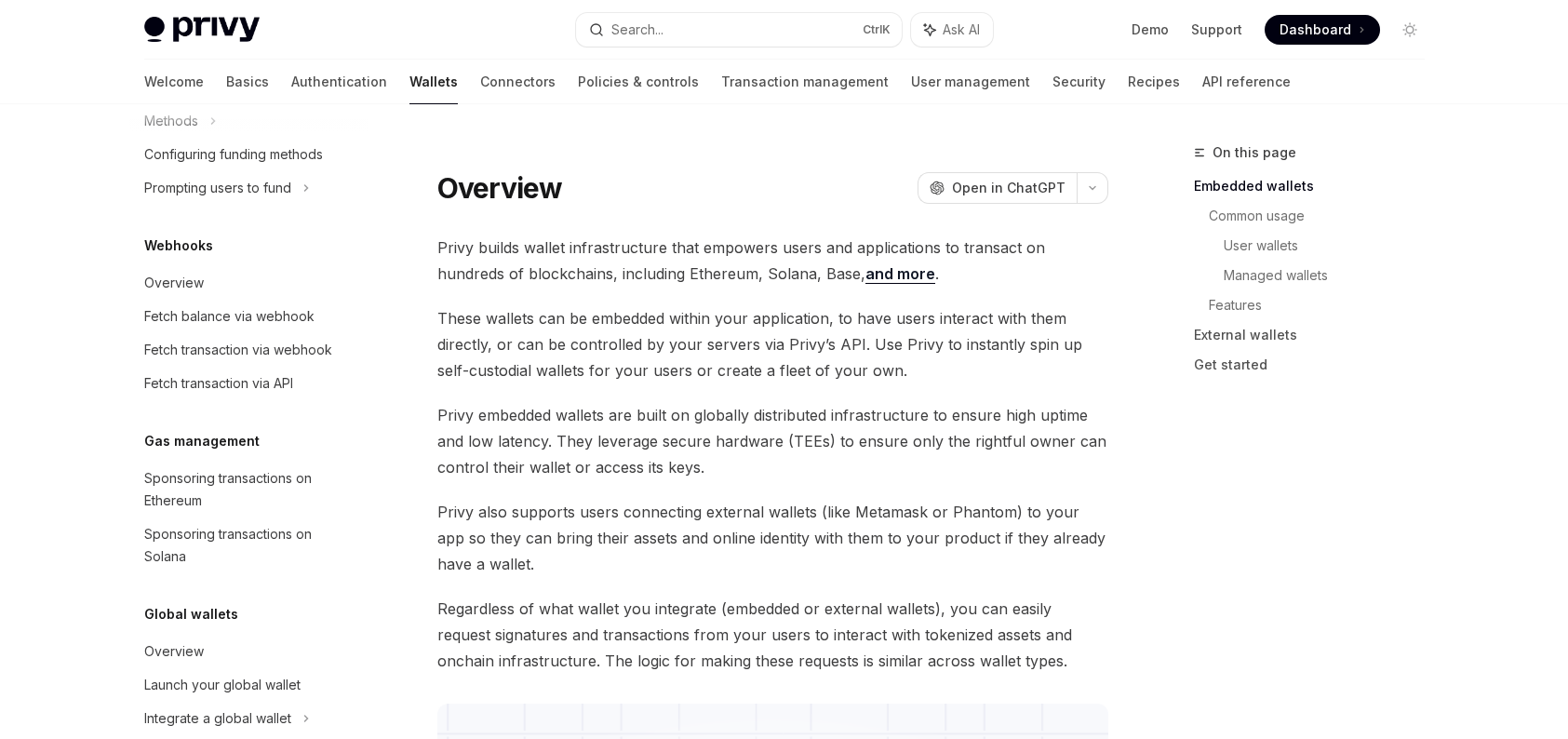
scroll to position [870, 0]
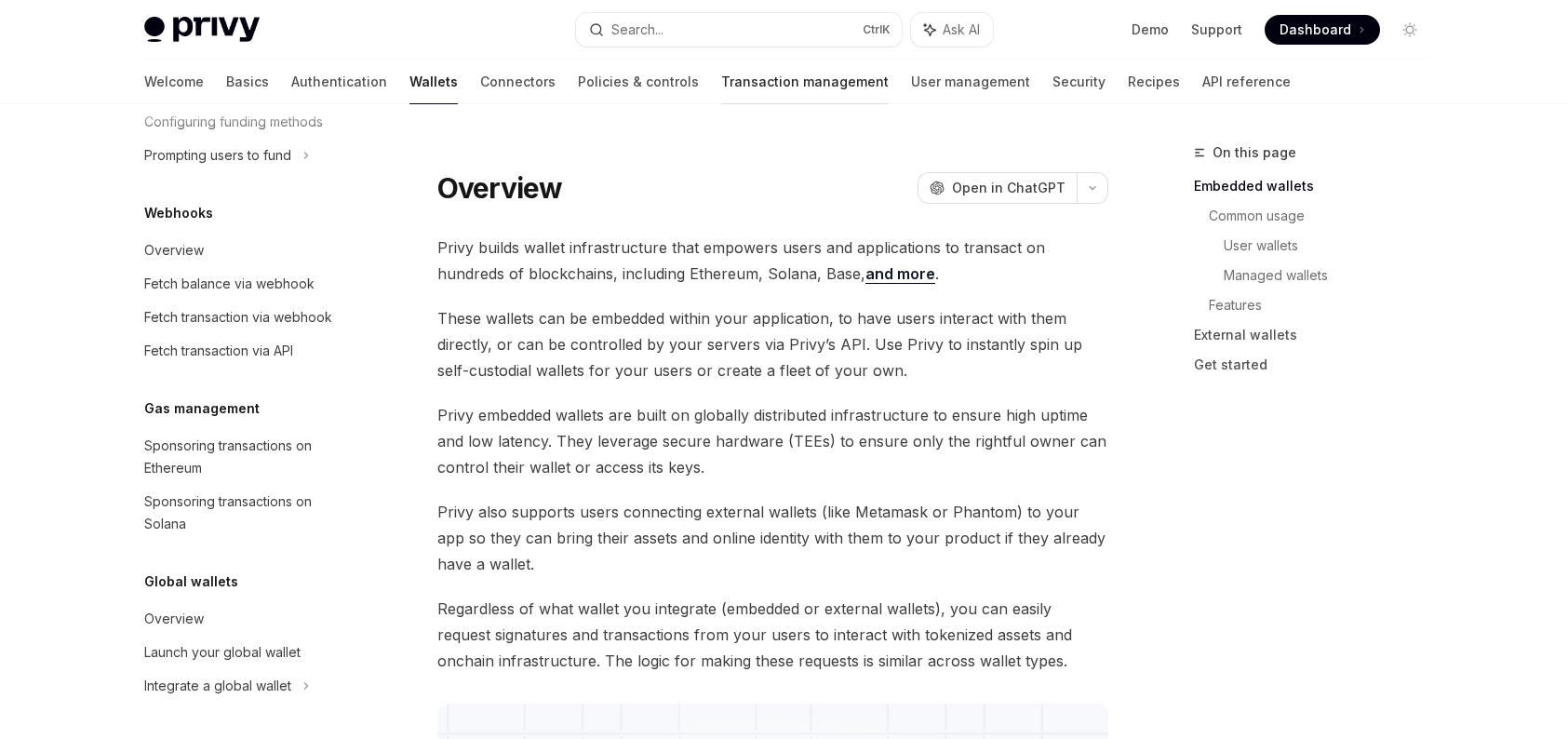
click at [743, 81] on link "Transaction management" at bounding box center [805, 82] width 168 height 45
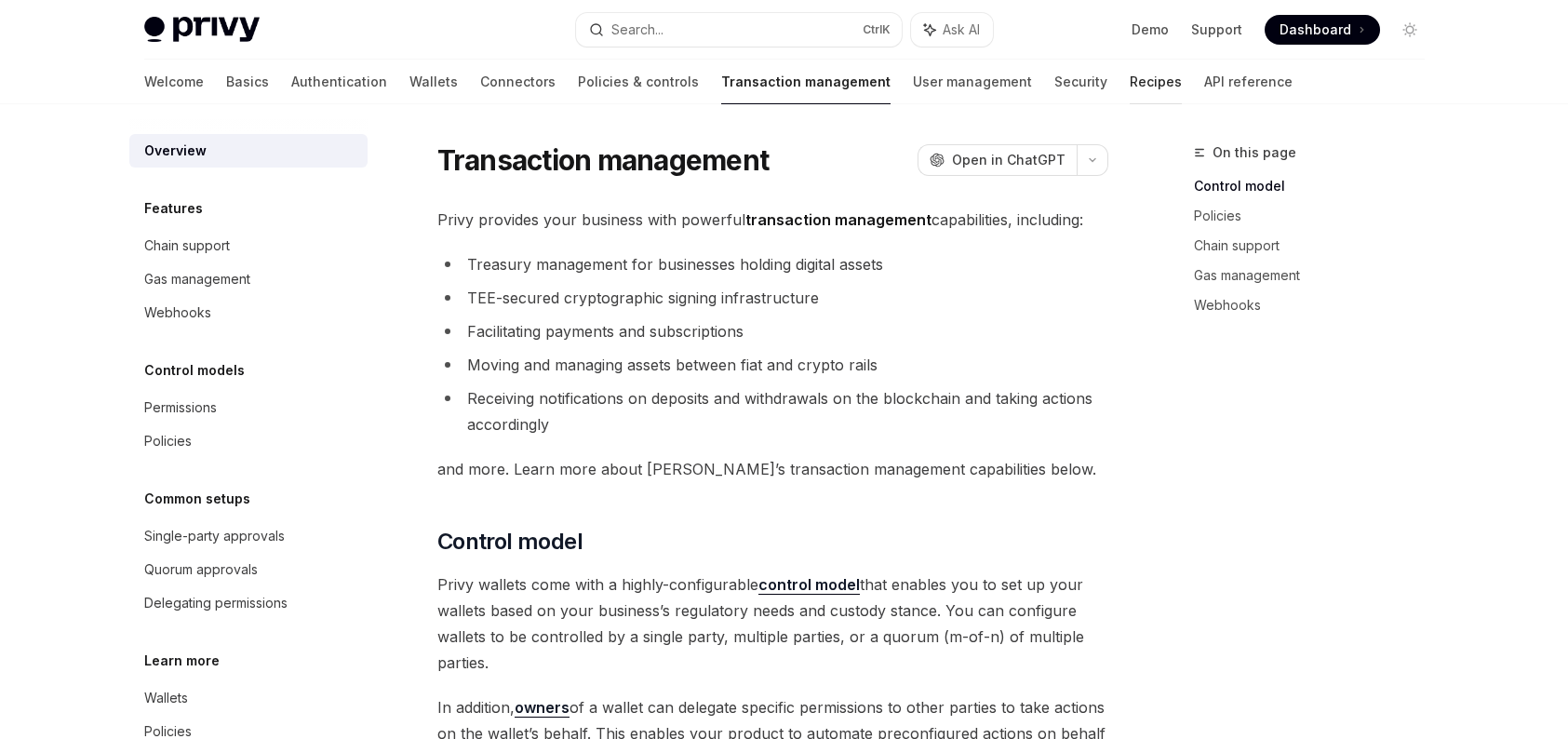
click at [1130, 86] on link "Recipes" at bounding box center [1156, 82] width 52 height 45
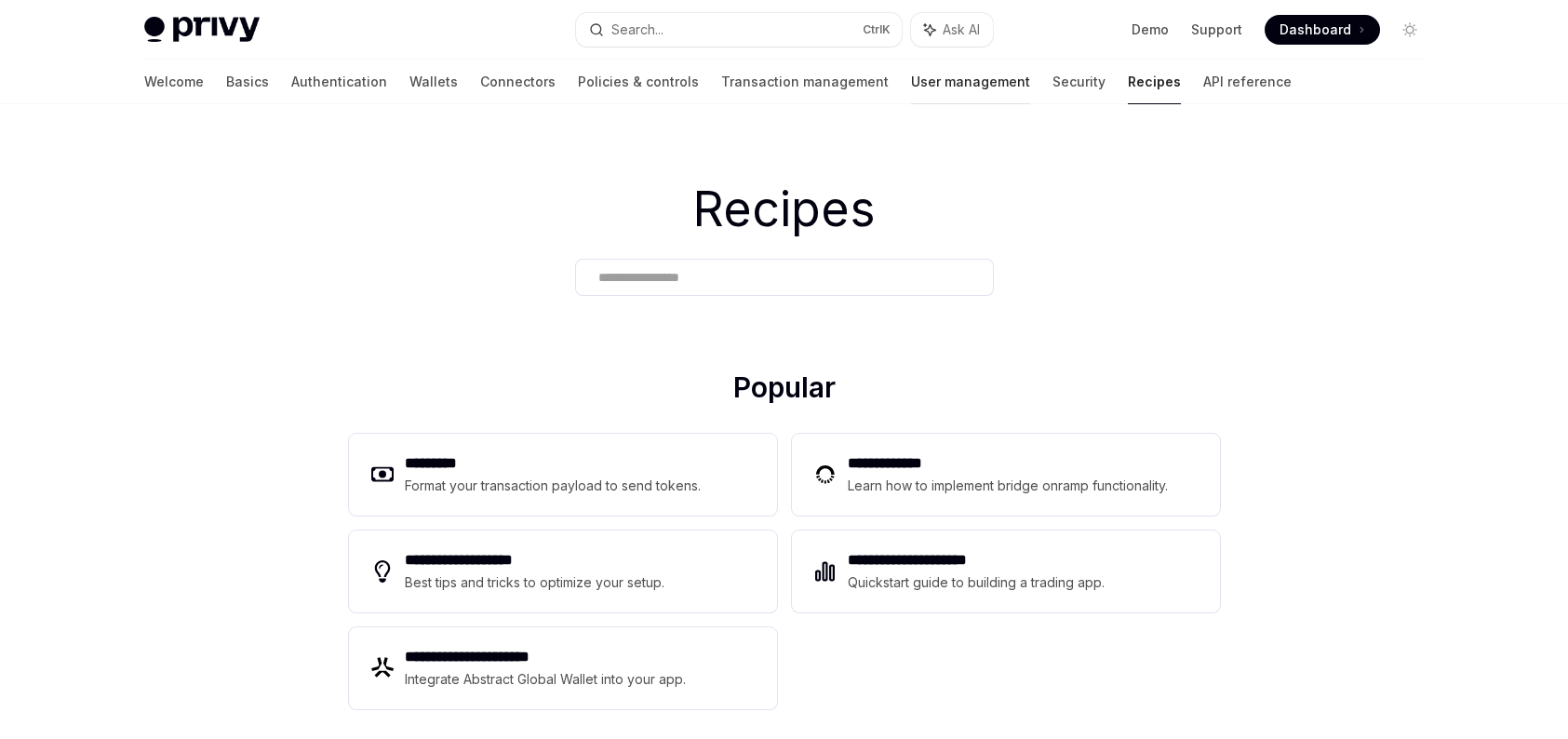
click at [911, 85] on link "User management" at bounding box center [970, 82] width 119 height 45
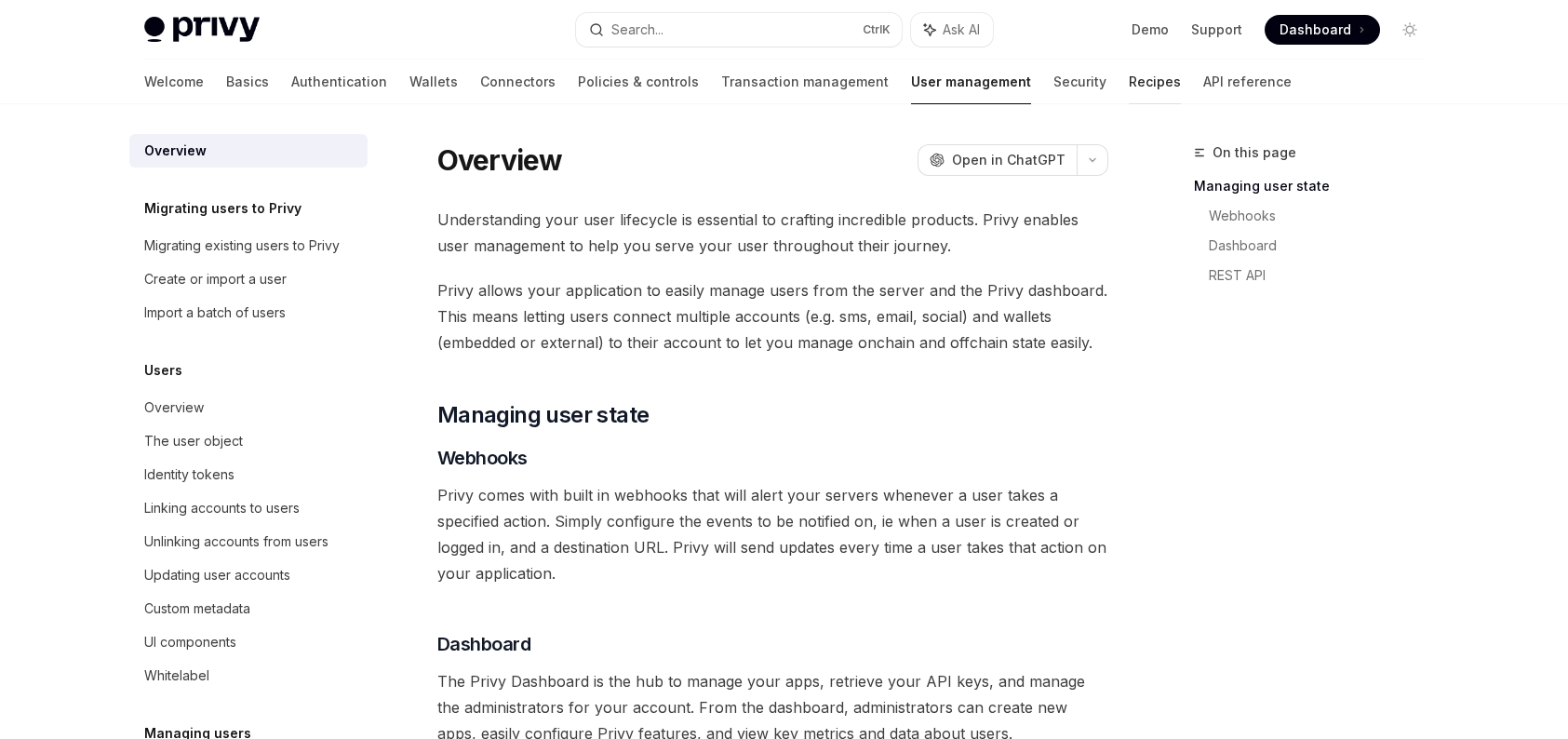
click at [1129, 86] on link "Recipes" at bounding box center [1155, 82] width 52 height 45
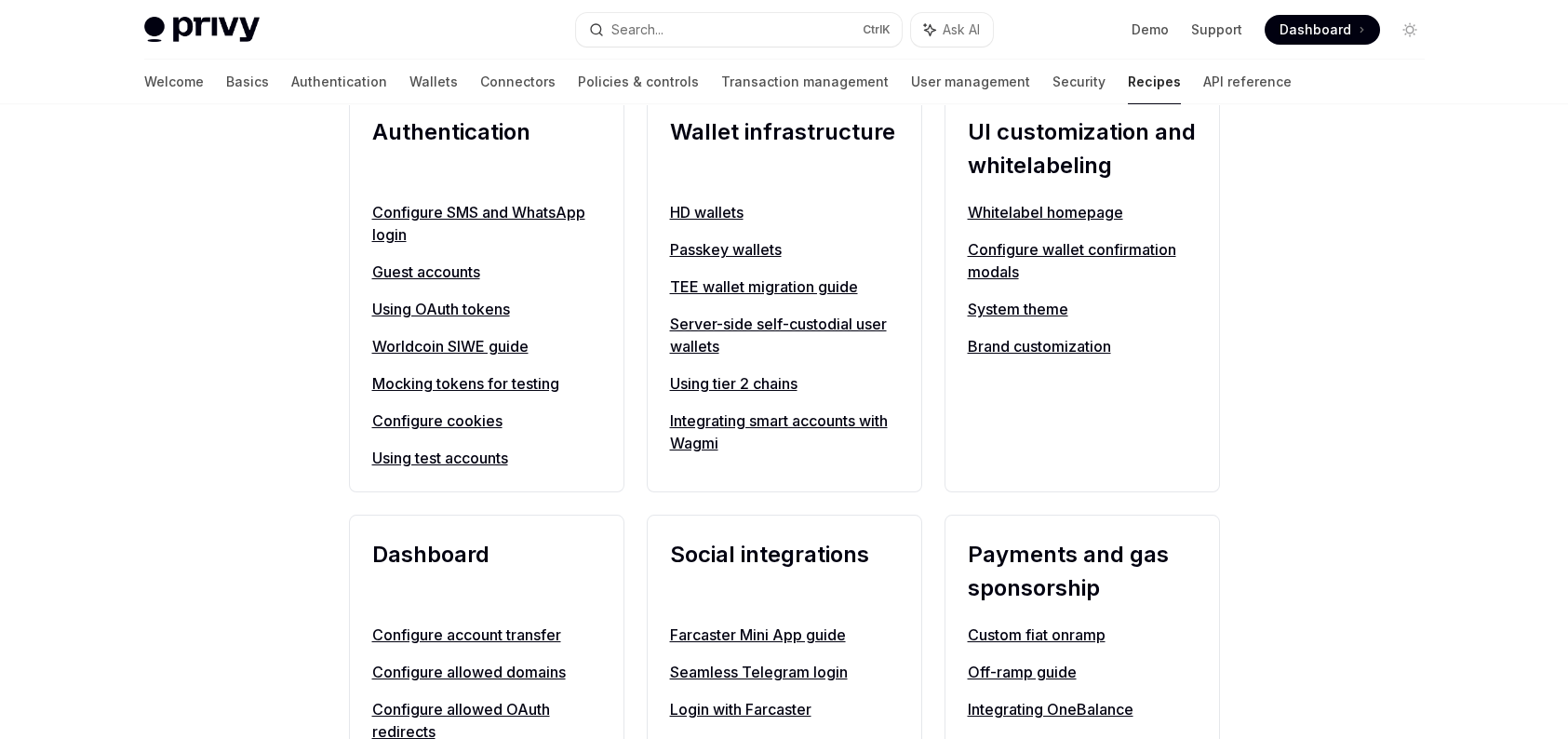
scroll to position [745, 0]
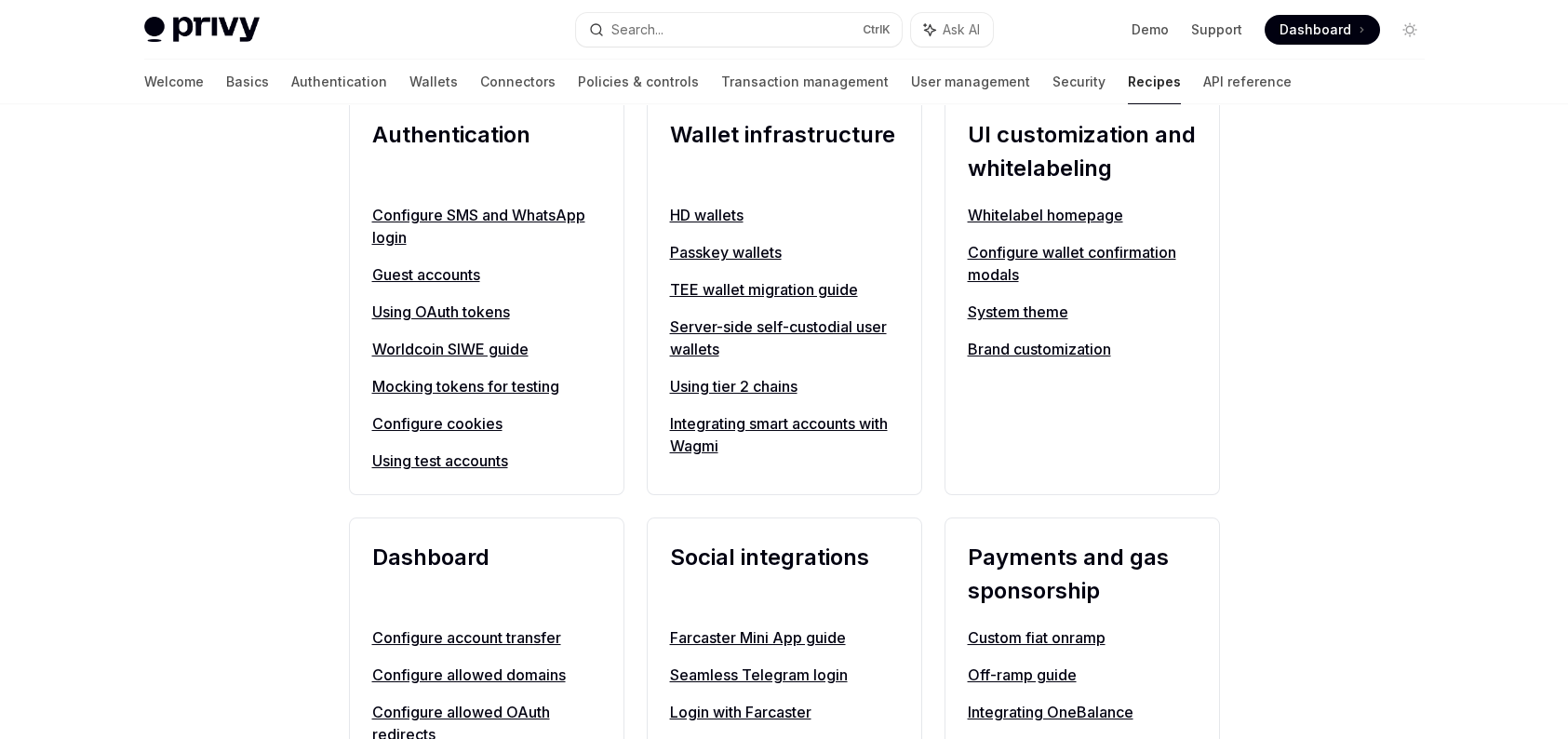
click at [758, 252] on link "Passkey wallets" at bounding box center [784, 252] width 229 height 22
type textarea "*"
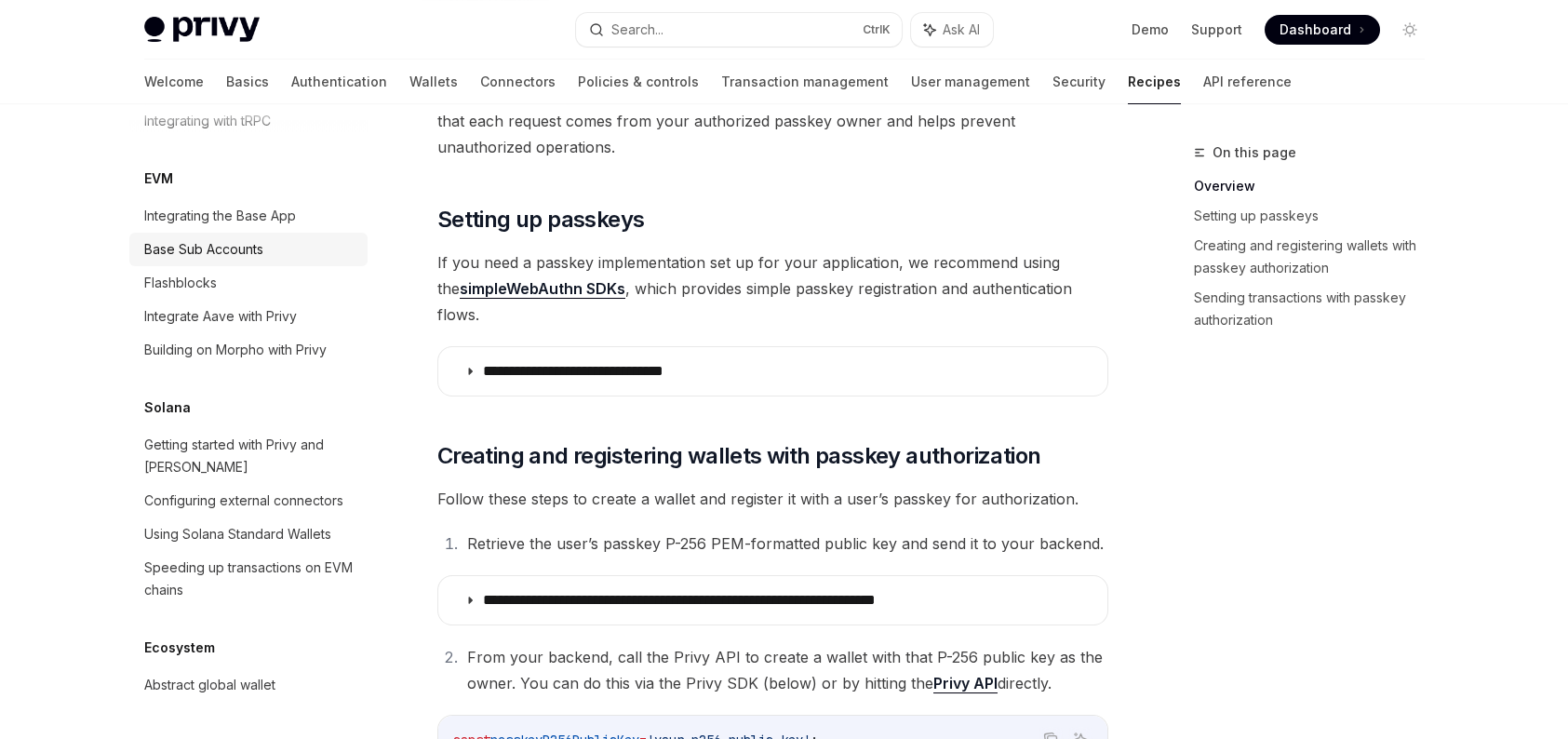
scroll to position [2658, 0]
